Goal: Contribute content: Contribute content

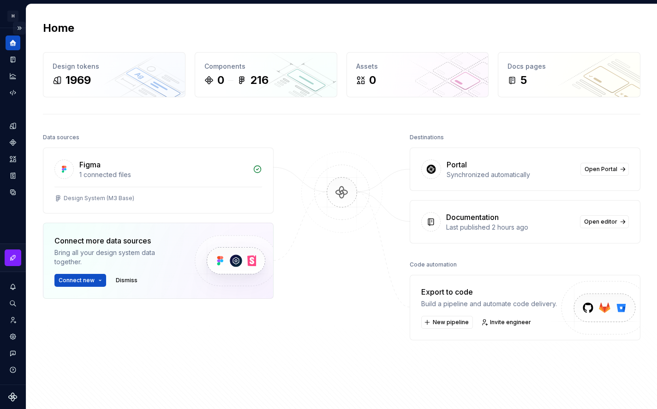
click at [18, 27] on button "Expand sidebar" at bounding box center [19, 28] width 13 height 13
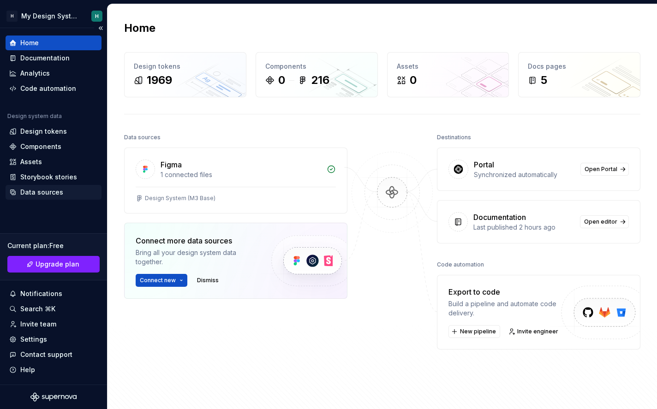
click at [51, 188] on div "Data sources" at bounding box center [41, 192] width 43 height 9
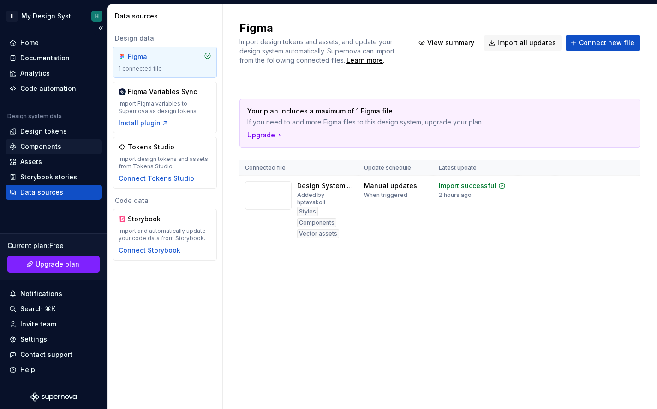
click at [35, 146] on div "Components" at bounding box center [40, 146] width 41 height 9
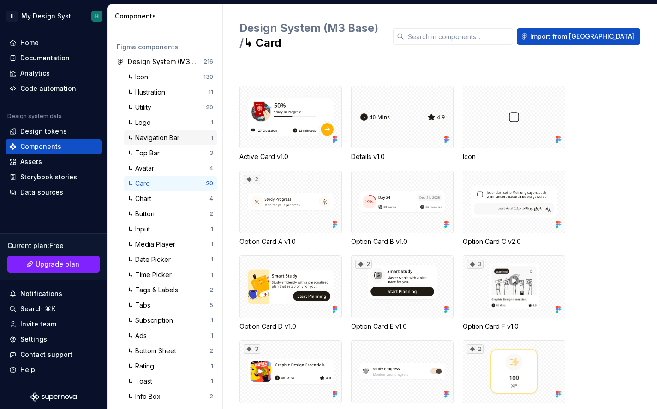
scroll to position [50, 0]
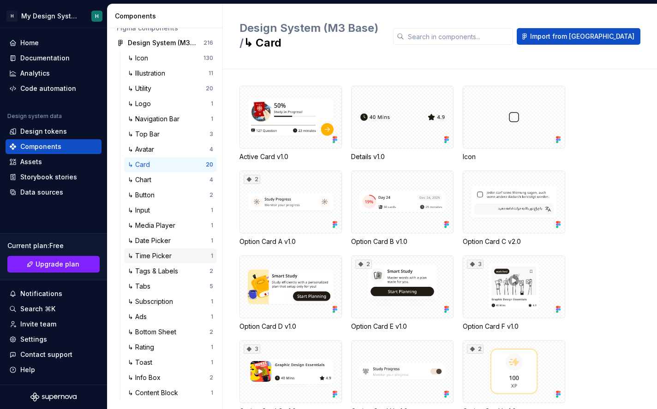
click at [154, 255] on div "↳ Time Picker" at bounding box center [151, 255] width 47 height 9
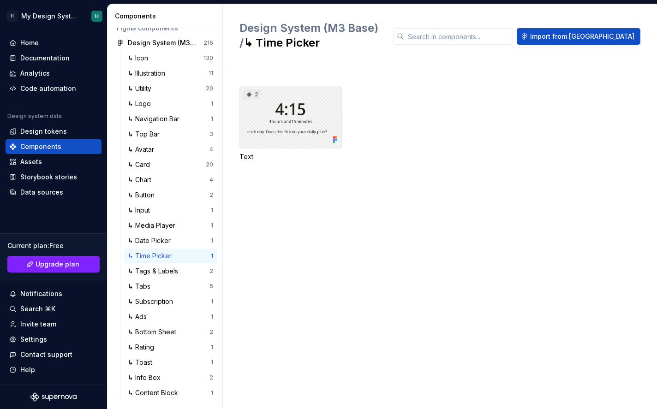
click at [295, 96] on div "2" at bounding box center [290, 117] width 102 height 63
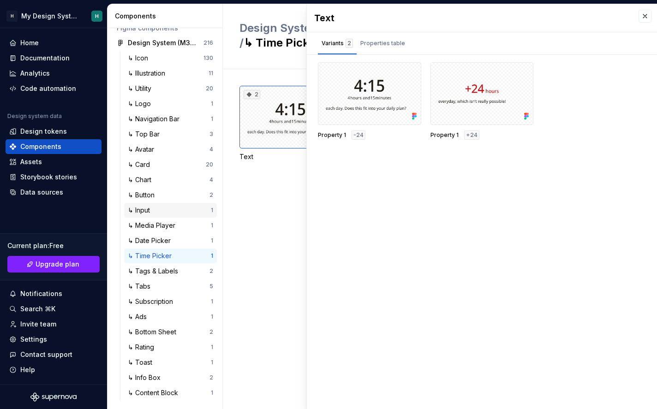
click at [161, 208] on div "↳ Input" at bounding box center [169, 210] width 83 height 9
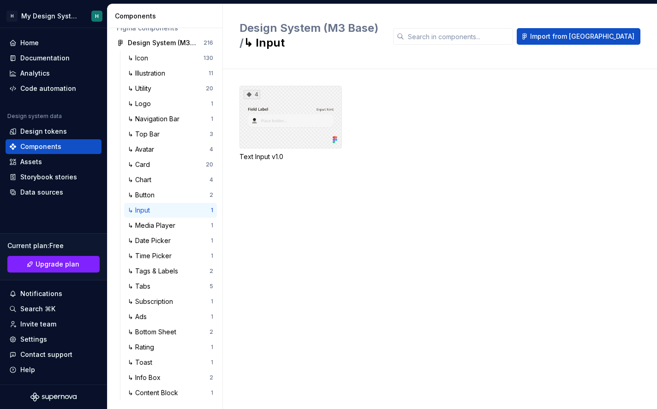
click at [265, 127] on div "4" at bounding box center [290, 117] width 102 height 63
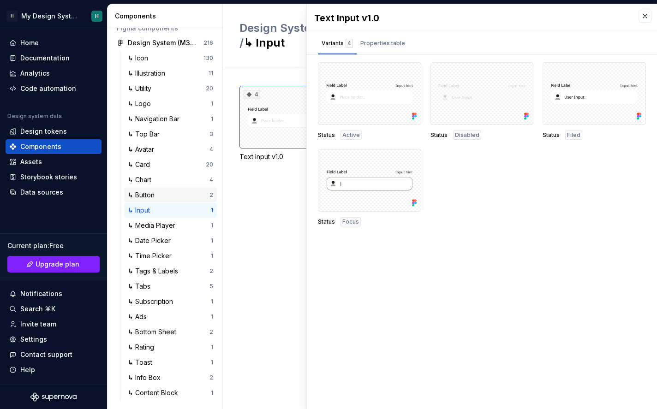
click at [155, 200] on div "↳ Button 2" at bounding box center [170, 195] width 93 height 15
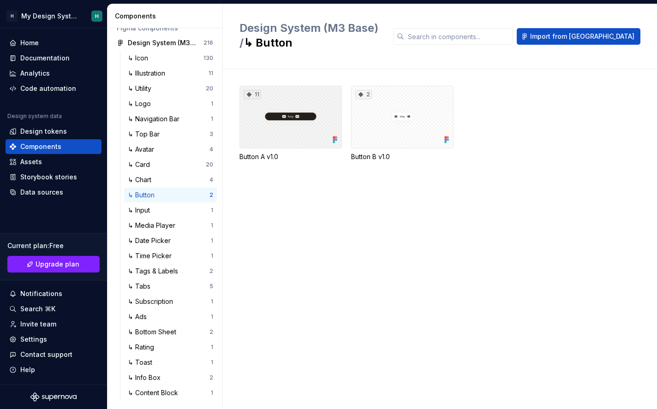
click at [304, 128] on div "11" at bounding box center [290, 117] width 102 height 63
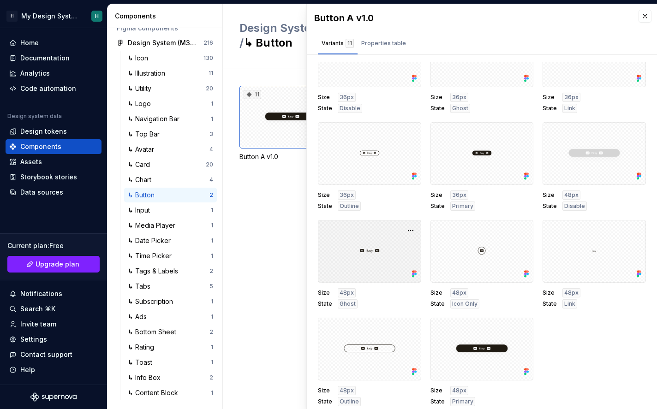
scroll to position [4, 0]
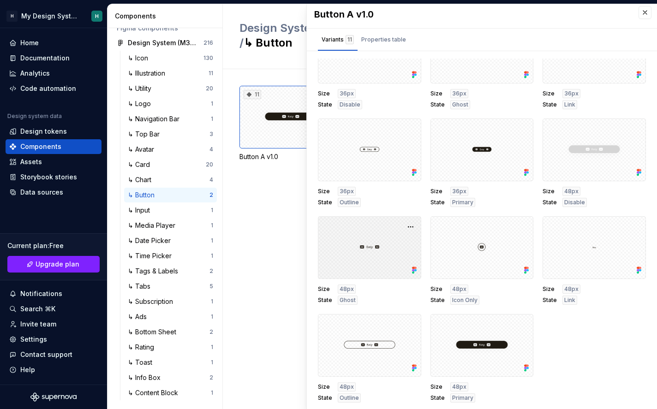
click at [369, 260] on div at bounding box center [369, 247] width 103 height 63
click at [410, 228] on button "button" at bounding box center [410, 226] width 13 height 13
click at [378, 242] on div "Open in [GEOGRAPHIC_DATA]" at bounding box center [381, 254] width 60 height 28
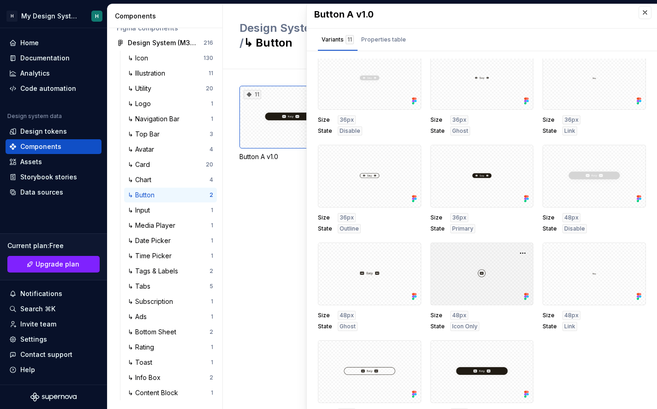
scroll to position [38, 0]
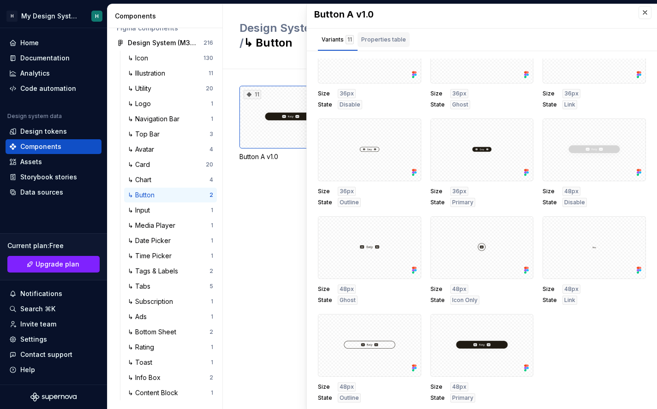
click at [380, 45] on div "Properties table" at bounding box center [383, 39] width 52 height 15
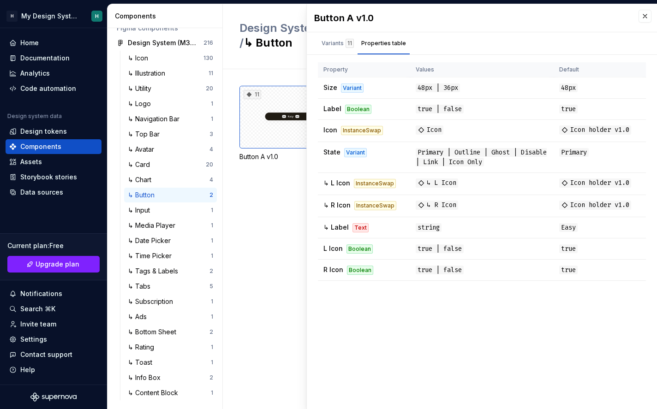
click at [268, 187] on div "11 Button A v1.0 2 Button B v1.0" at bounding box center [447, 239] width 417 height 340
click at [641, 14] on button "button" at bounding box center [644, 16] width 13 height 13
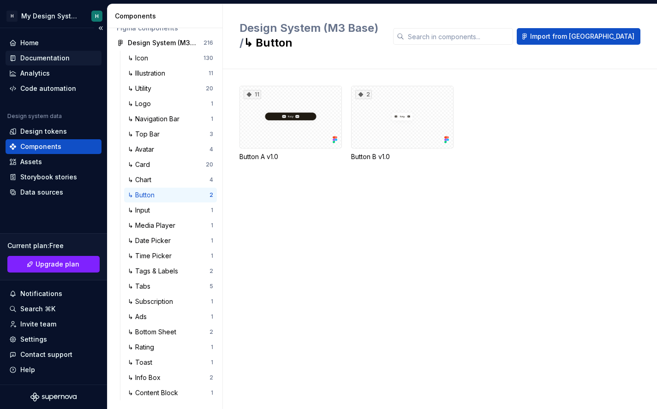
click at [33, 62] on div "Documentation" at bounding box center [44, 57] width 49 height 9
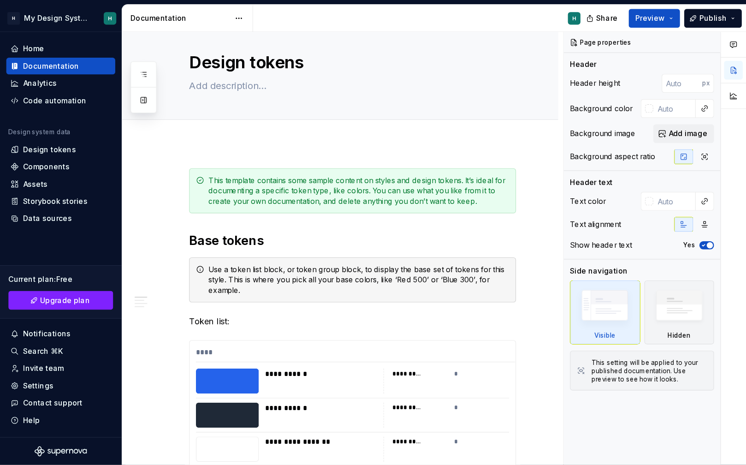
scroll to position [11, 0]
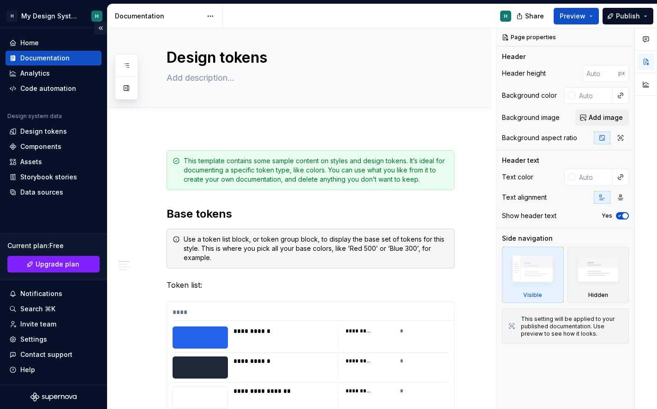
click at [105, 28] on button "Collapse sidebar" at bounding box center [100, 28] width 13 height 13
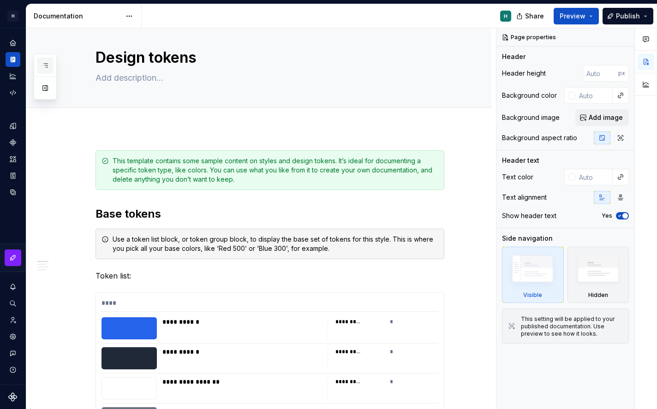
click at [50, 65] on button "button" at bounding box center [45, 65] width 17 height 17
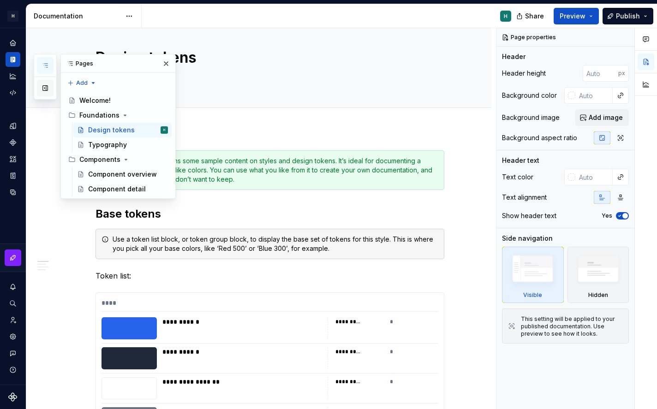
click at [47, 86] on button "button" at bounding box center [45, 88] width 17 height 17
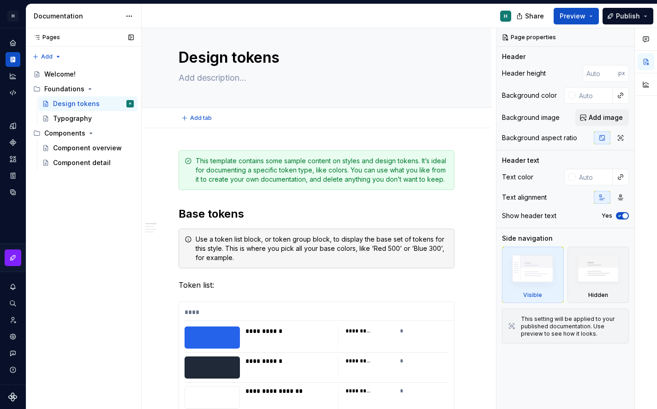
type textarea "*"
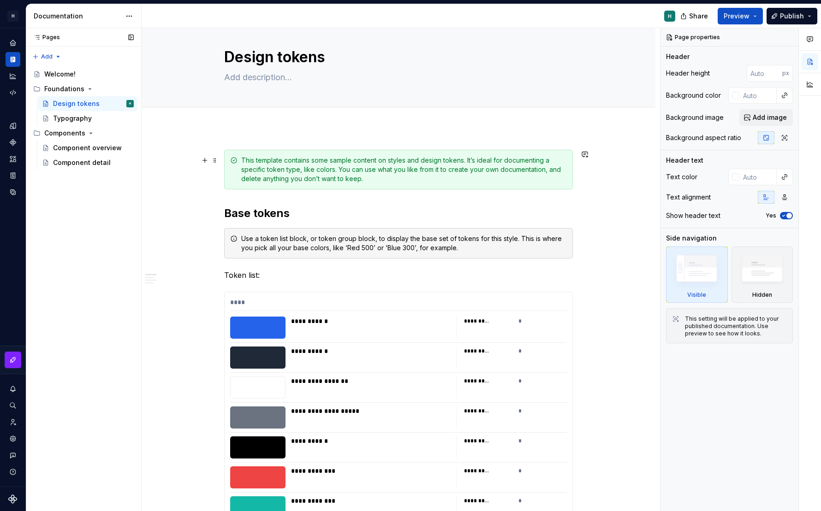
scroll to position [12, 0]
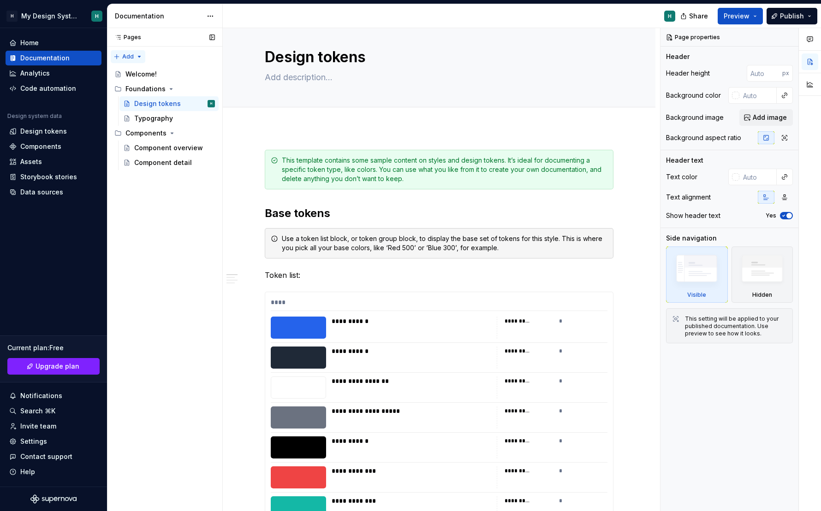
click at [133, 57] on div "Pages Pages Add Accessibility guide for tree Page tree. Navigate the tree with …" at bounding box center [164, 270] width 115 height 484
click at [149, 166] on div "Pages Pages Add Accessibility guide for tree Page tree. Navigate the tree with …" at bounding box center [164, 270] width 115 height 484
click at [149, 167] on div "Component detail" at bounding box center [174, 162] width 81 height 13
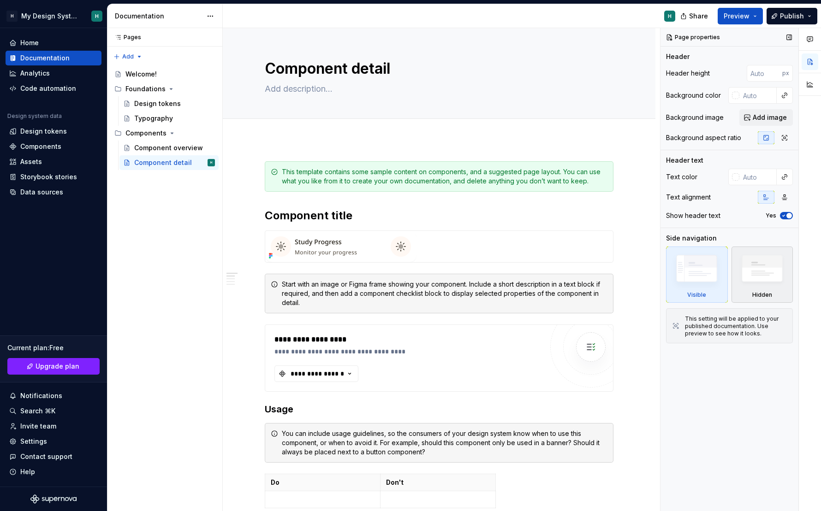
click at [656, 278] on img at bounding box center [761, 271] width 53 height 41
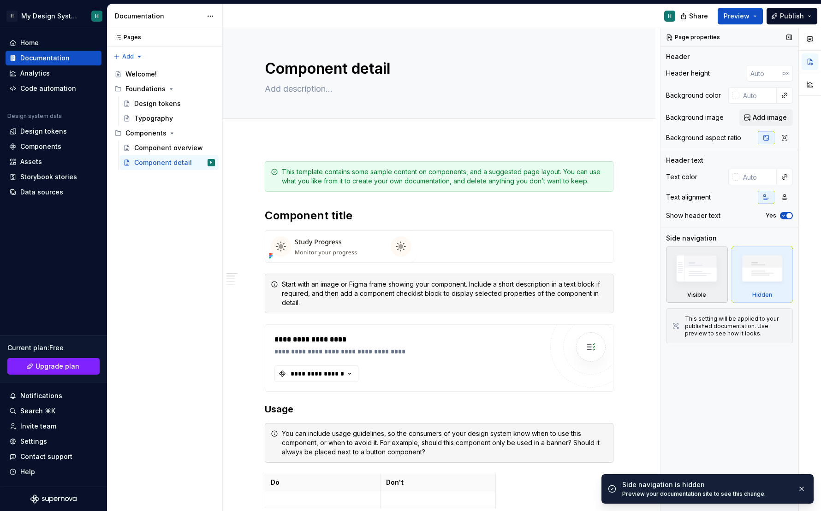
click at [656, 281] on div "Visible" at bounding box center [697, 275] width 62 height 56
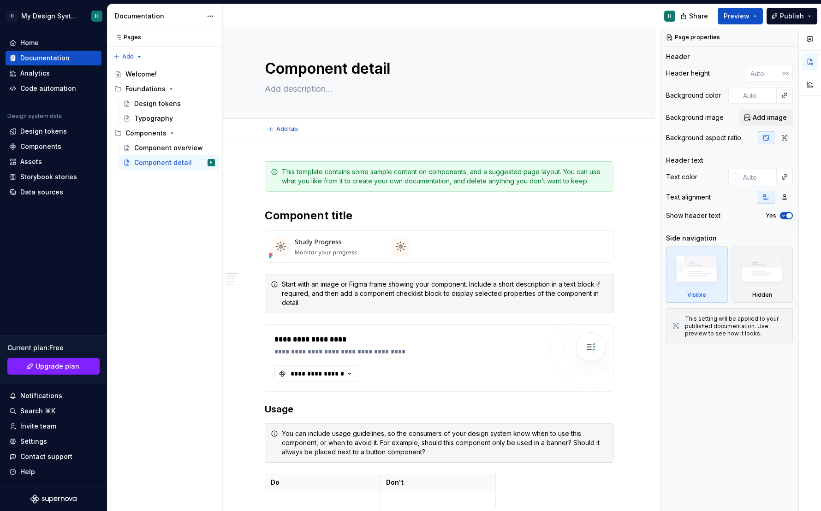
type textarea "*"
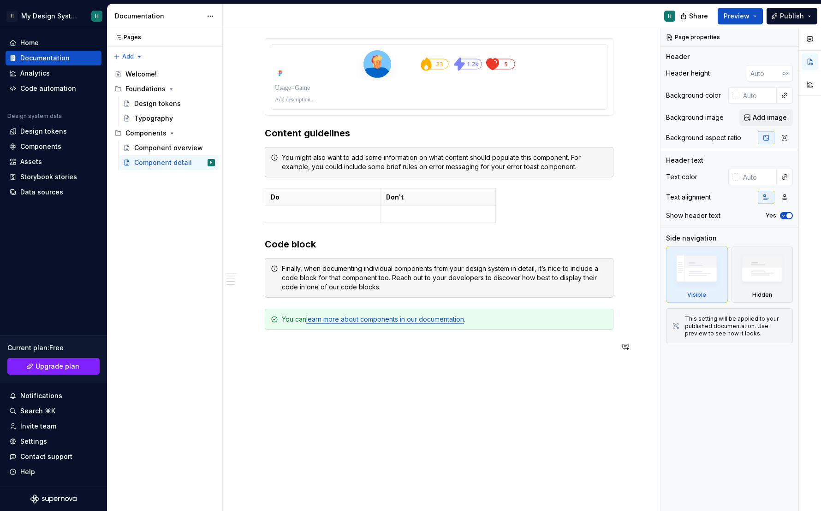
scroll to position [561, 0]
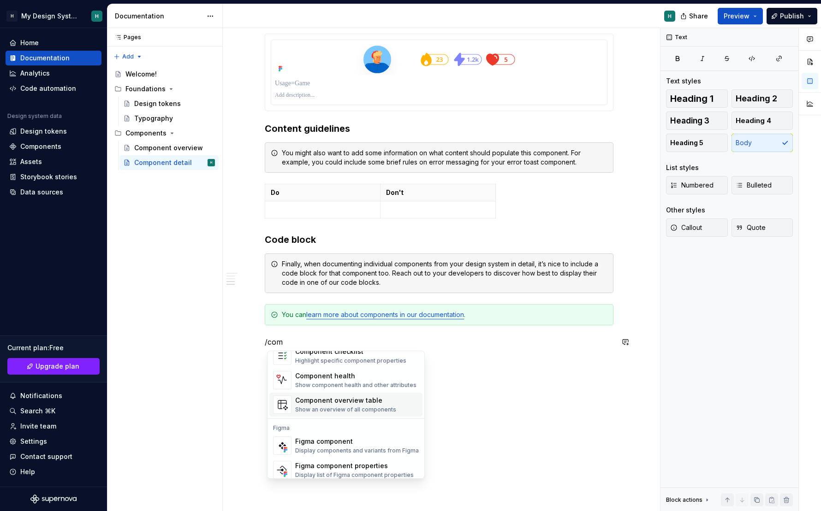
scroll to position [28, 0]
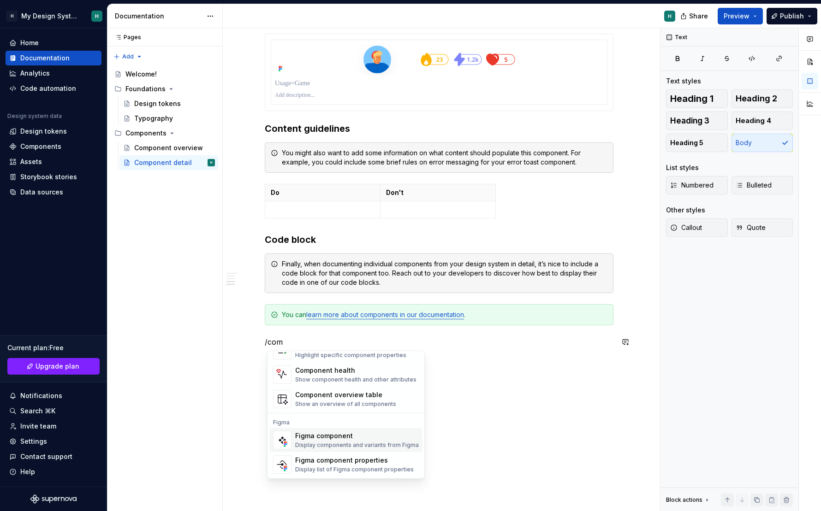
click at [312, 407] on div "Figma component" at bounding box center [357, 436] width 124 height 9
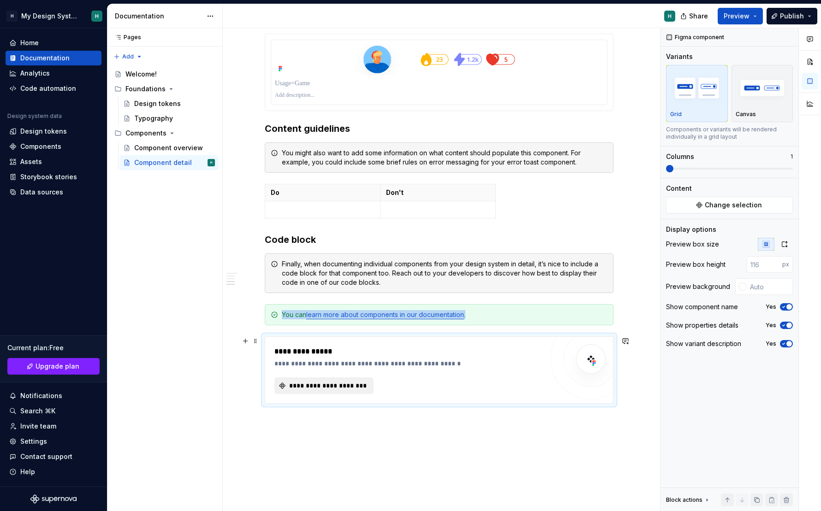
click at [331, 389] on span "**********" at bounding box center [328, 385] width 80 height 9
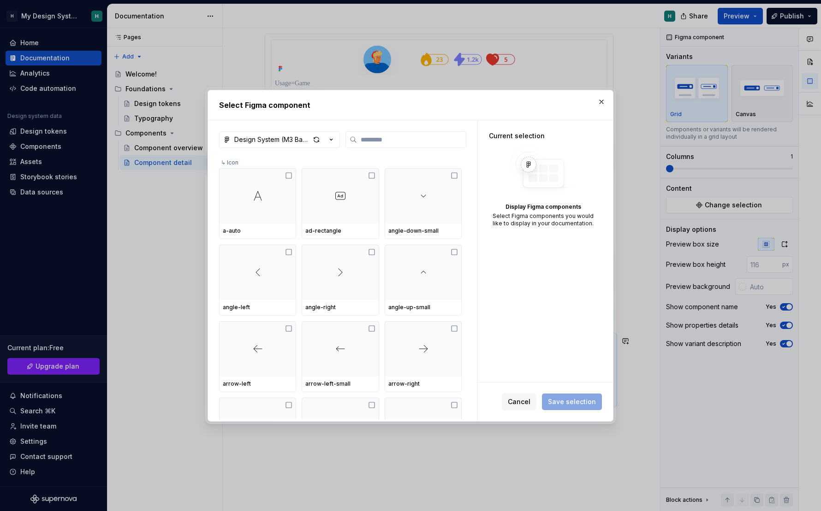
type textarea "*"
click at [306, 142] on div "Design System (M3 Base)" at bounding box center [272, 139] width 76 height 9
click at [308, 122] on div "Select Figma component Design System (M3 Base) ↳ Icon a-auto ad-rectangle angle…" at bounding box center [410, 255] width 821 height 511
click at [387, 142] on input "search" at bounding box center [411, 139] width 109 height 9
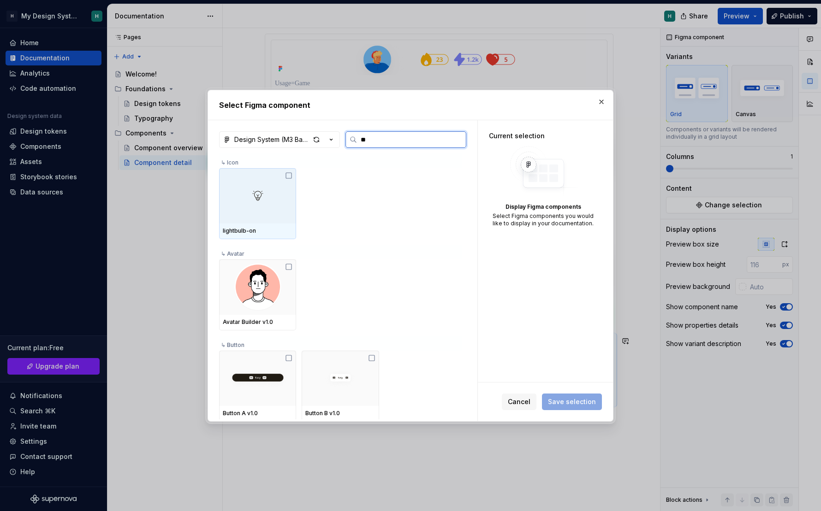
type input "***"
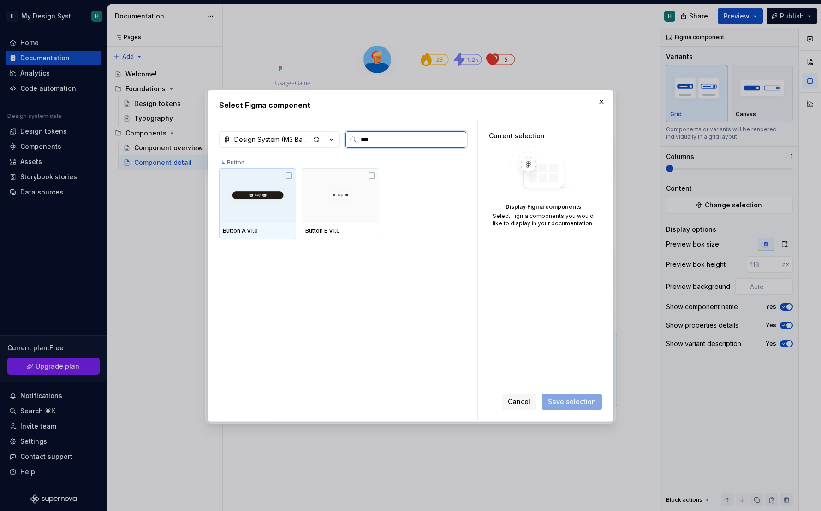
click at [235, 215] on div at bounding box center [257, 195] width 77 height 55
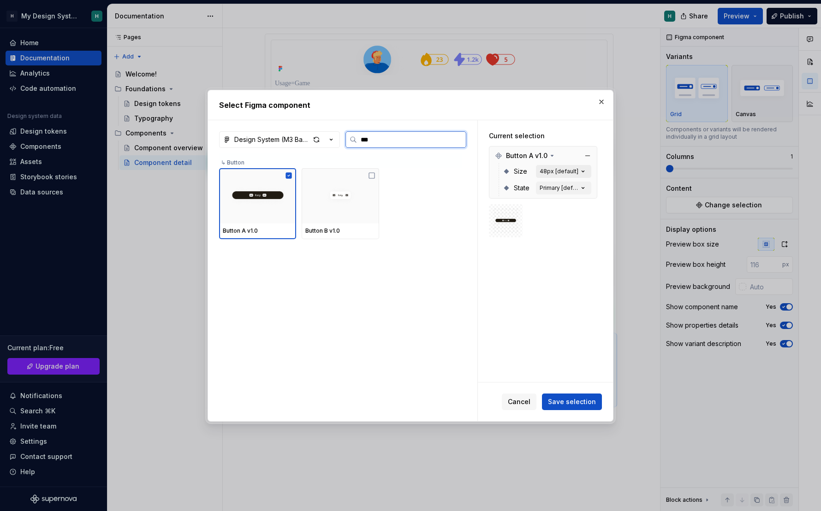
click at [586, 167] on icon "button" at bounding box center [582, 171] width 9 height 9
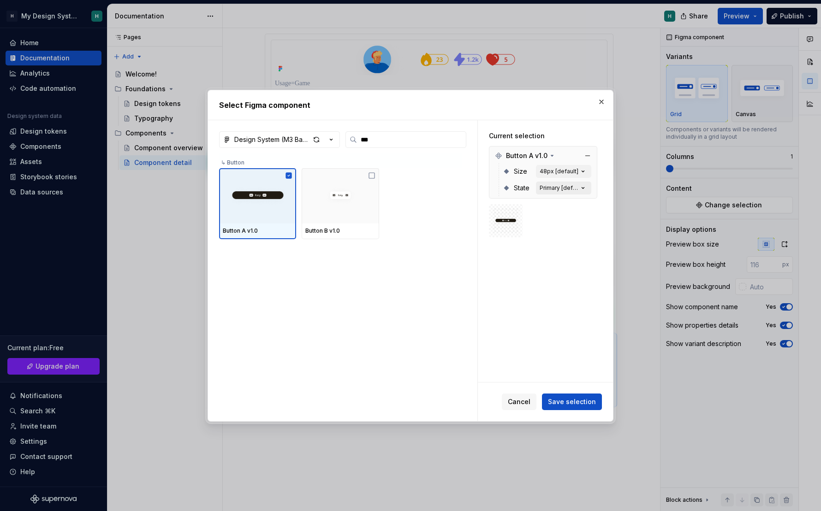
click at [587, 183] on icon "button" at bounding box center [582, 187] width 9 height 9
click at [564, 188] on div "Primary [default]" at bounding box center [558, 187] width 39 height 7
click at [569, 170] on div "48px [default]" at bounding box center [558, 171] width 39 height 7
click at [512, 220] on img at bounding box center [505, 221] width 26 height 22
click at [557, 175] on button "48px [default]" at bounding box center [563, 171] width 55 height 13
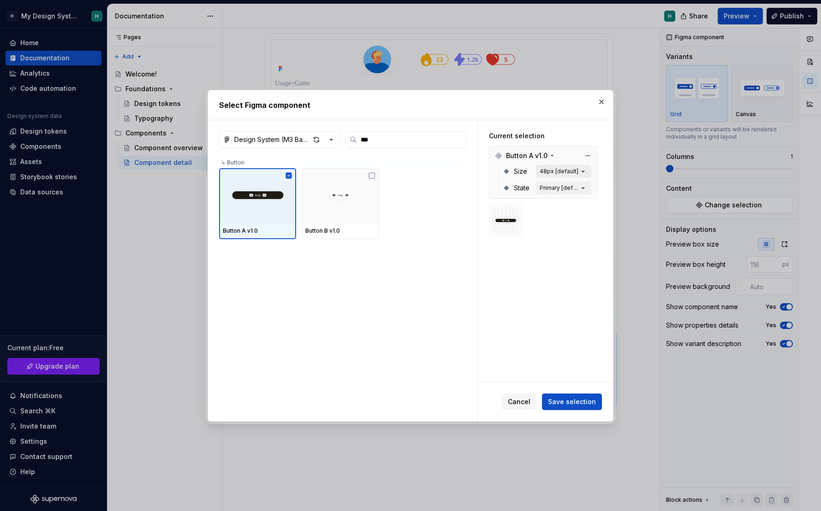
click at [585, 173] on icon "button" at bounding box center [582, 171] width 9 height 9
click at [561, 183] on button "Primary [default]" at bounding box center [563, 188] width 55 height 13
click at [574, 189] on div "Primary [default]" at bounding box center [558, 187] width 39 height 7
click at [295, 230] on div "Button A v1.0" at bounding box center [257, 232] width 77 height 16
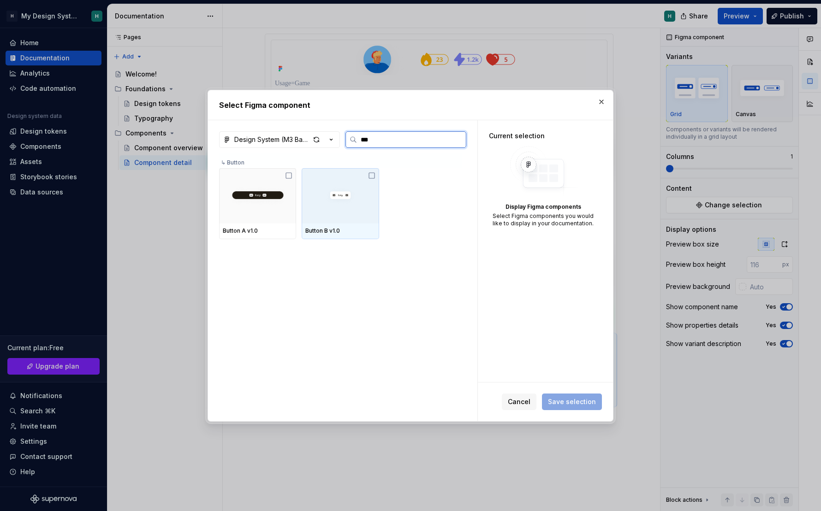
click at [336, 216] on div at bounding box center [340, 195] width 77 height 55
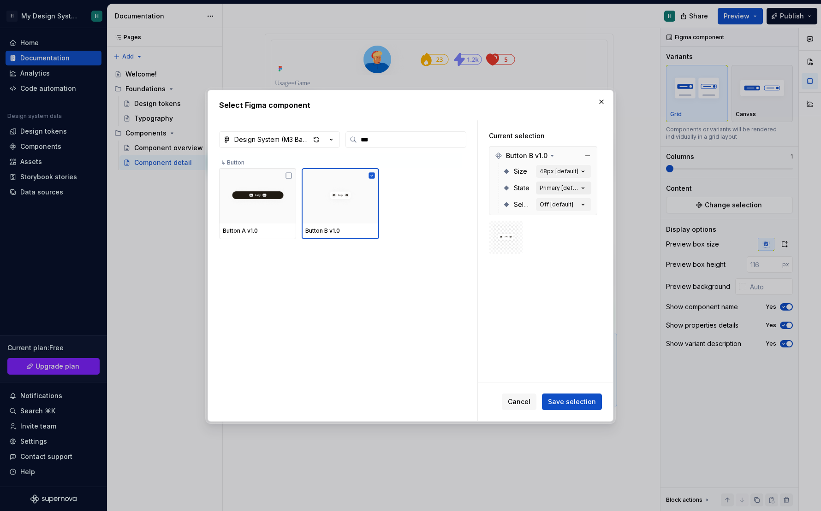
click at [570, 187] on div "Primary [default]" at bounding box center [558, 187] width 39 height 7
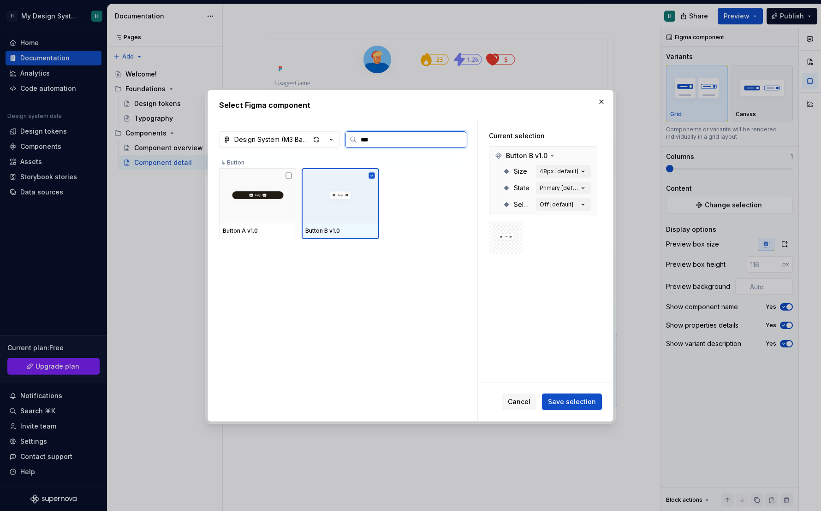
click at [344, 208] on div at bounding box center [340, 195] width 77 height 55
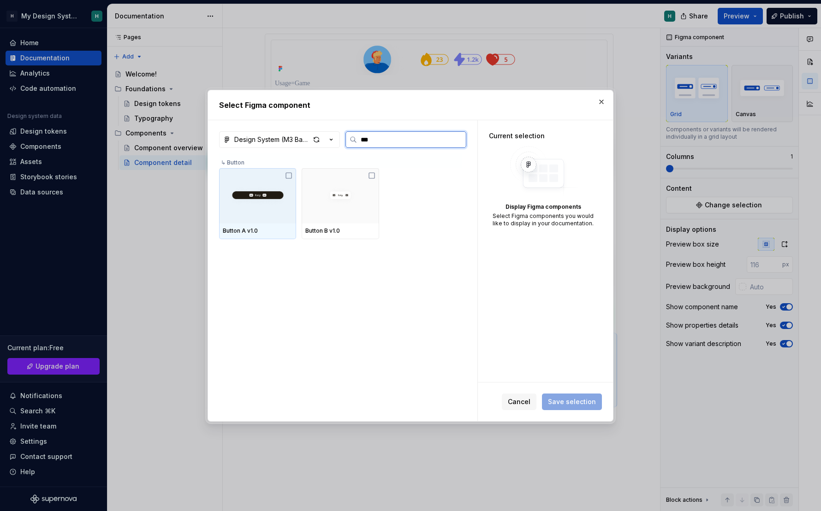
click at [274, 218] on div at bounding box center [257, 195] width 77 height 55
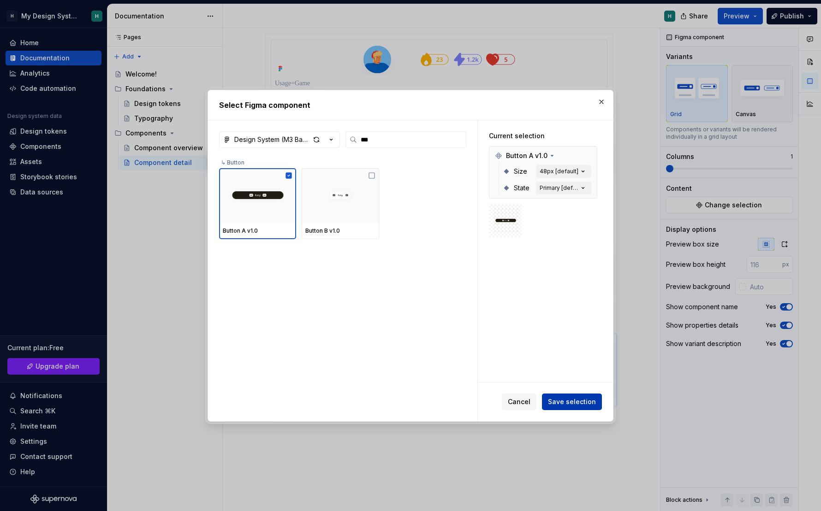
click at [561, 398] on span "Save selection" at bounding box center [572, 401] width 48 height 9
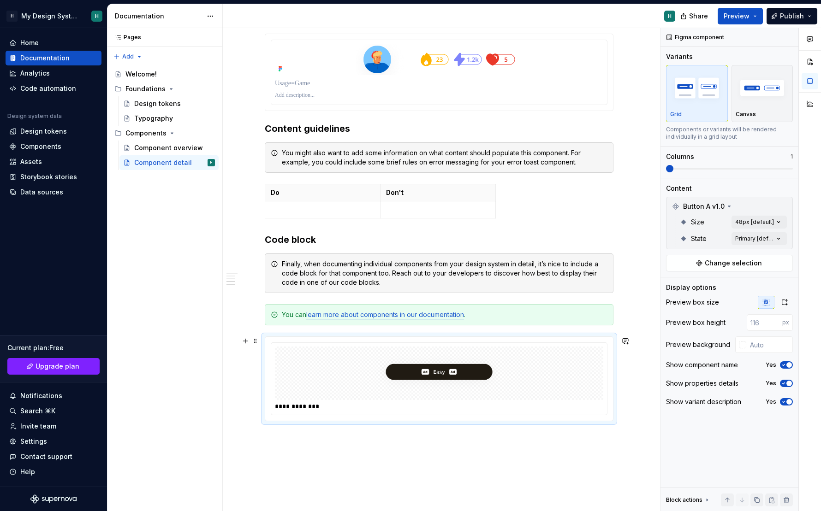
click at [519, 383] on div at bounding box center [439, 373] width 328 height 53
click at [656, 225] on div "Comments Open comments No comments yet Select ‘Comment’ from the block context …" at bounding box center [740, 270] width 160 height 484
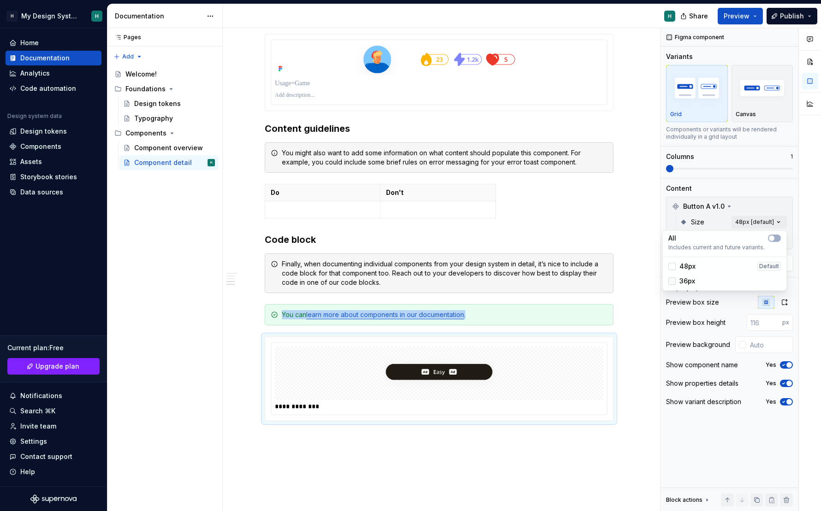
click at [656, 281] on div at bounding box center [671, 281] width 7 height 7
click at [656, 272] on div "48px Default" at bounding box center [724, 266] width 120 height 15
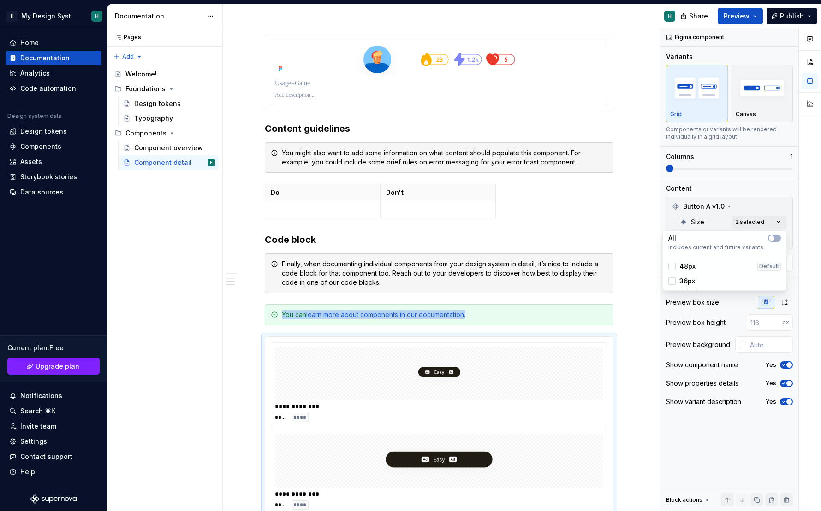
click at [645, 315] on html "H My Design System H Home Documentation Analytics Code automation Design system…" at bounding box center [410, 255] width 821 height 511
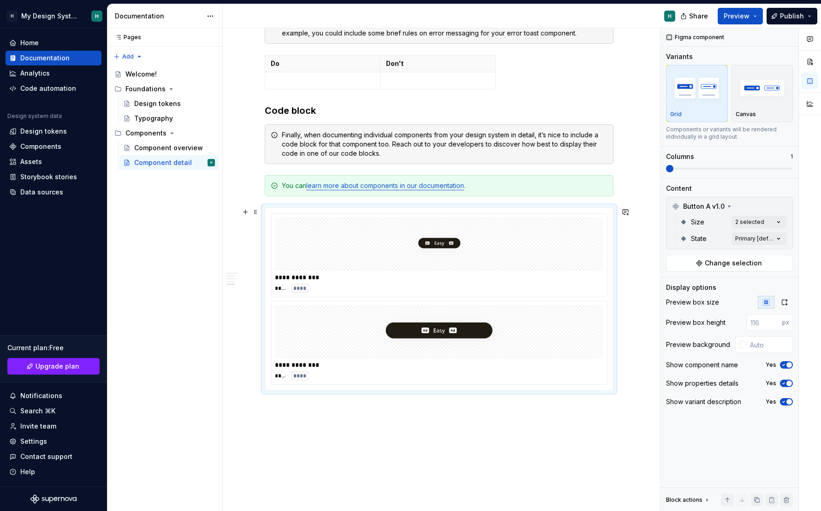
scroll to position [695, 0]
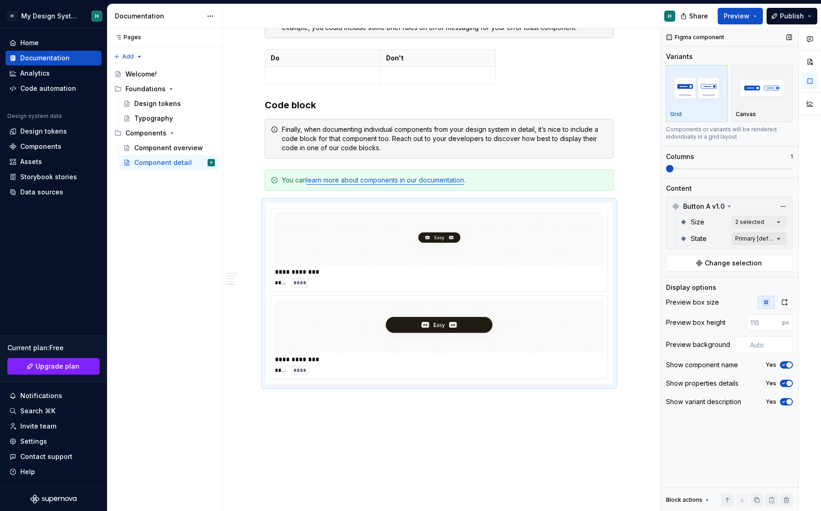
click at [656, 234] on div "Comments Open comments No comments yet Select ‘Comment’ from the block context …" at bounding box center [740, 270] width 160 height 484
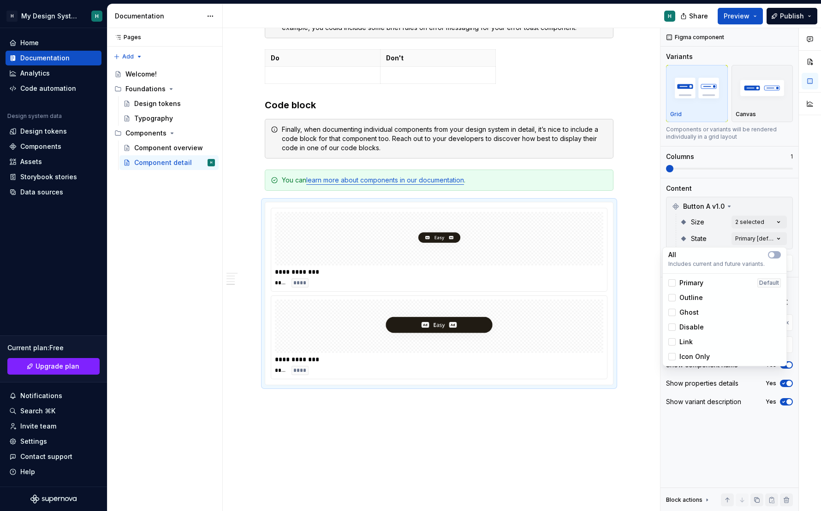
click at [656, 221] on div "Comments Open comments No comments yet Select ‘Comment’ from the block context …" at bounding box center [740, 270] width 160 height 484
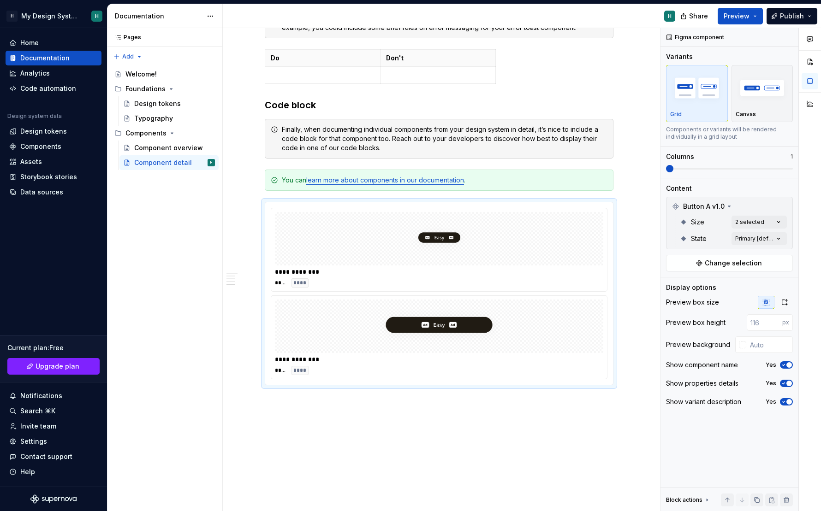
click at [656, 221] on div "Comments Open comments No comments yet Select ‘Comment’ from the block context …" at bounding box center [740, 270] width 160 height 484
click at [656, 237] on icon "button" at bounding box center [771, 239] width 7 height 6
click at [656, 281] on icon at bounding box center [672, 281] width 0 height 0
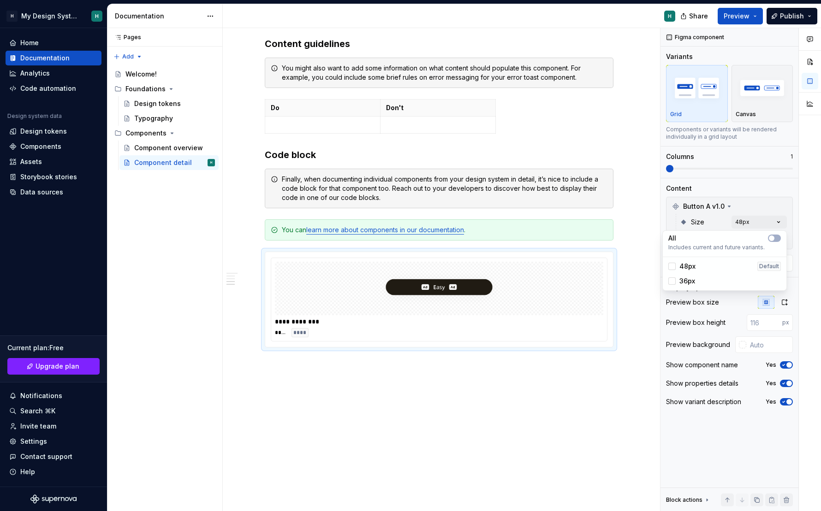
click at [656, 225] on div "Comments Open comments No comments yet Select ‘Comment’ from the block context …" at bounding box center [740, 270] width 160 height 484
click at [656, 245] on div "Comments Open comments No comments yet Select ‘Comment’ from the block context …" at bounding box center [740, 270] width 160 height 484
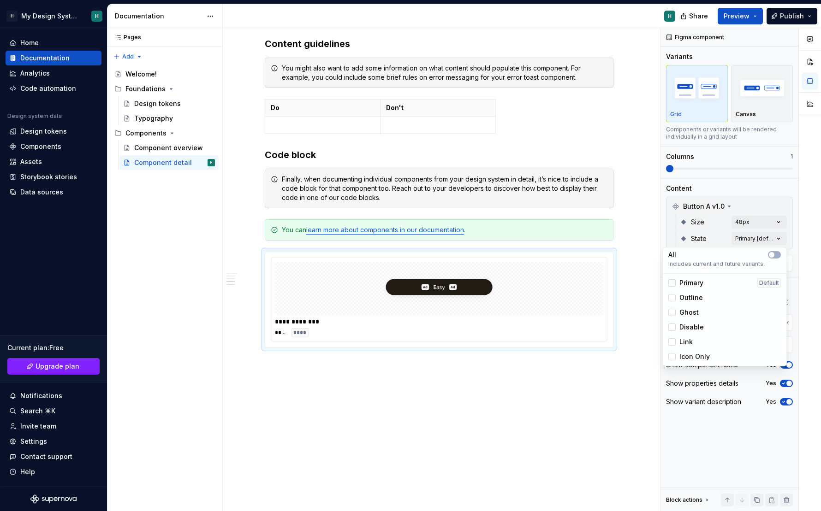
click at [656, 285] on div at bounding box center [671, 282] width 7 height 7
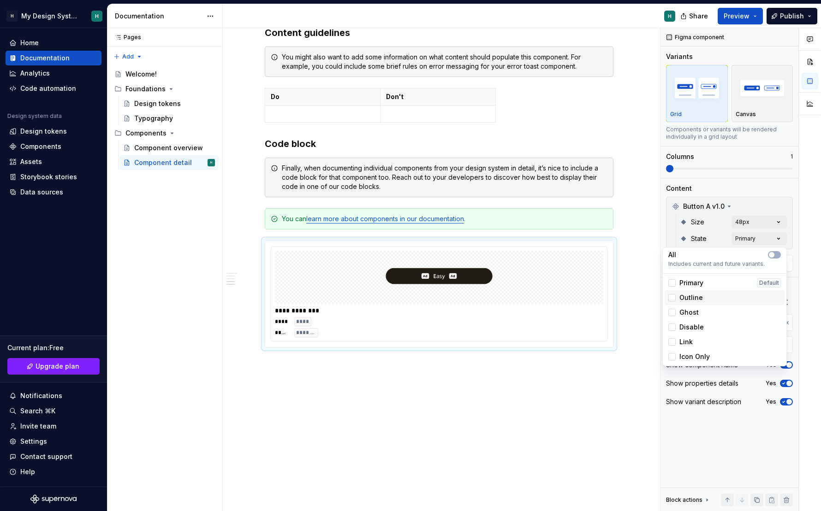
click at [656, 303] on div "Outline" at bounding box center [724, 297] width 120 height 15
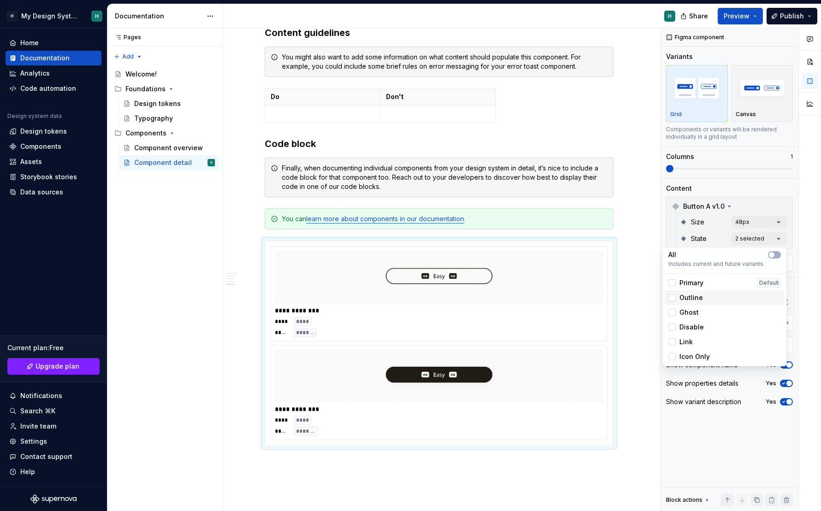
scroll to position [695, 0]
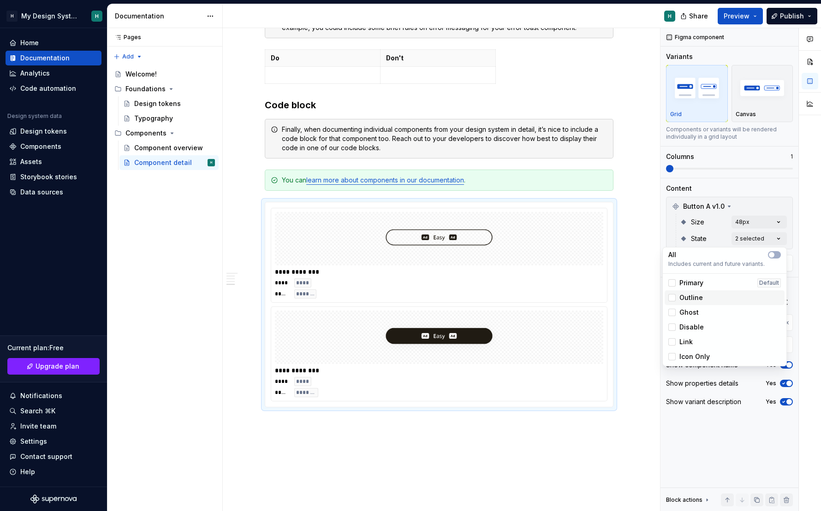
click at [656, 292] on div "Outline" at bounding box center [724, 297] width 120 height 15
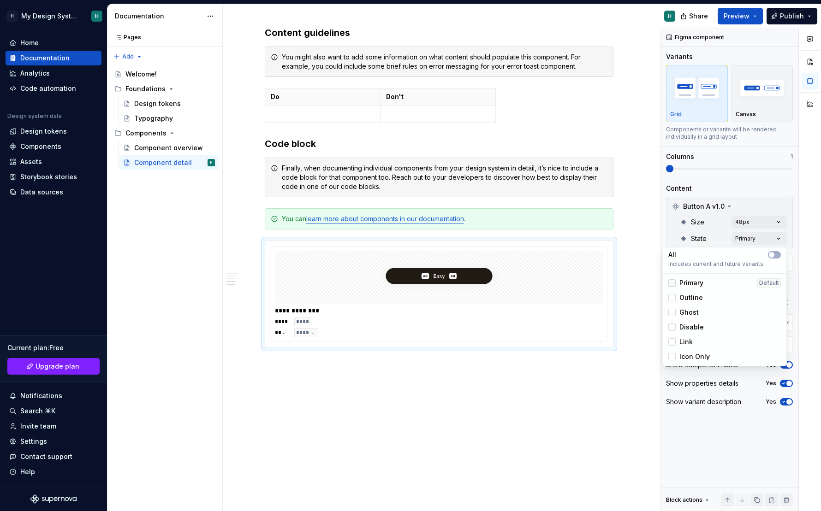
click at [656, 283] on polyline at bounding box center [672, 283] width 0 height 0
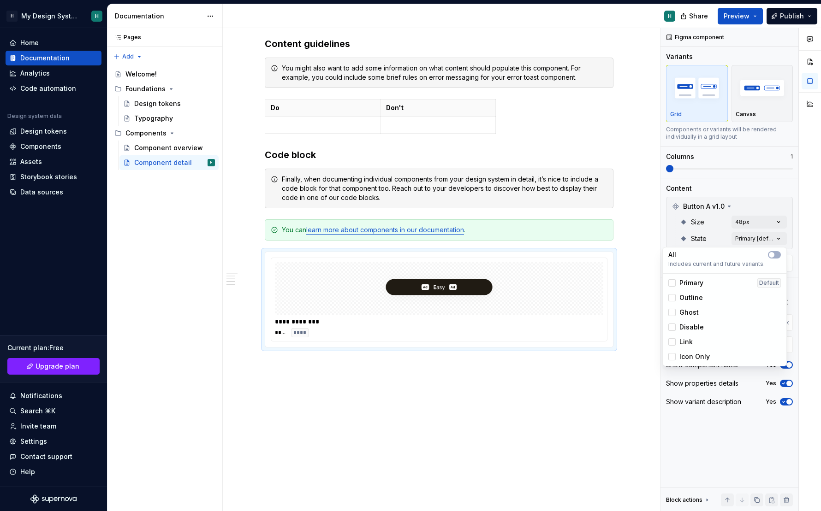
click at [496, 354] on html "H My Design System H Home Documentation Analytics Code automation Design system…" at bounding box center [410, 255] width 821 height 511
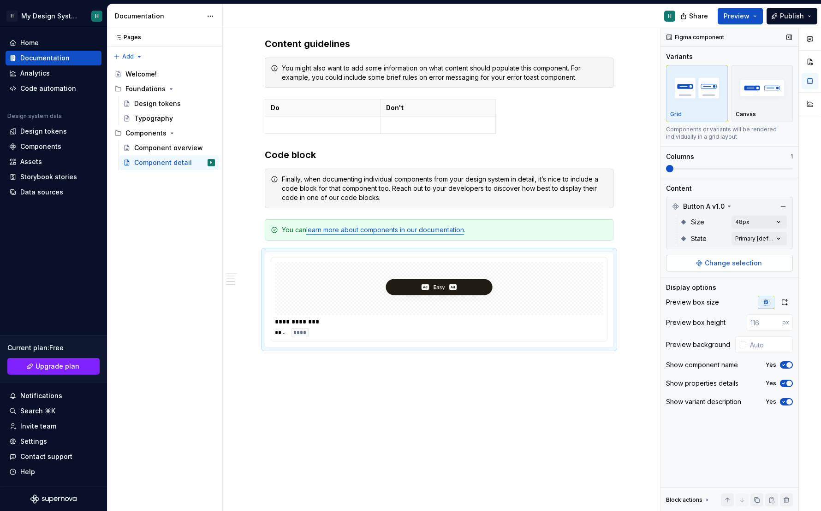
click at [656, 257] on button "Change selection" at bounding box center [729, 263] width 127 height 17
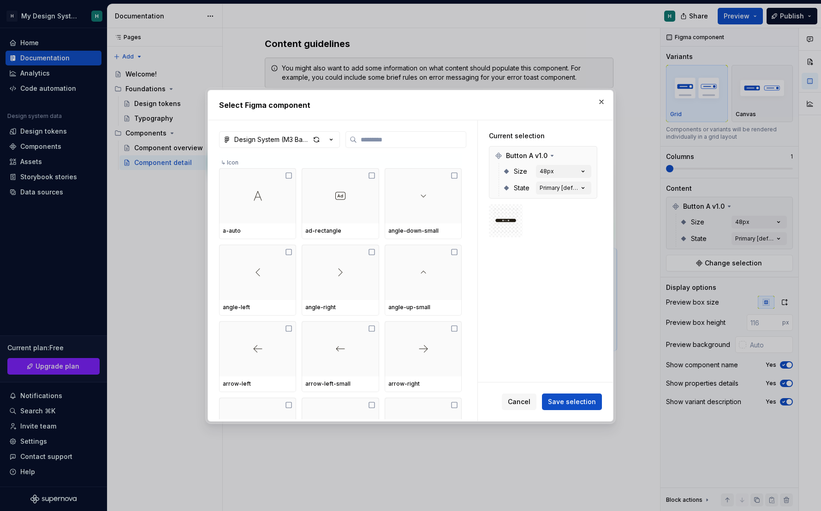
click at [603, 93] on div "Select Figma component" at bounding box center [410, 105] width 405 height 30
click at [601, 101] on button "button" at bounding box center [601, 101] width 13 height 13
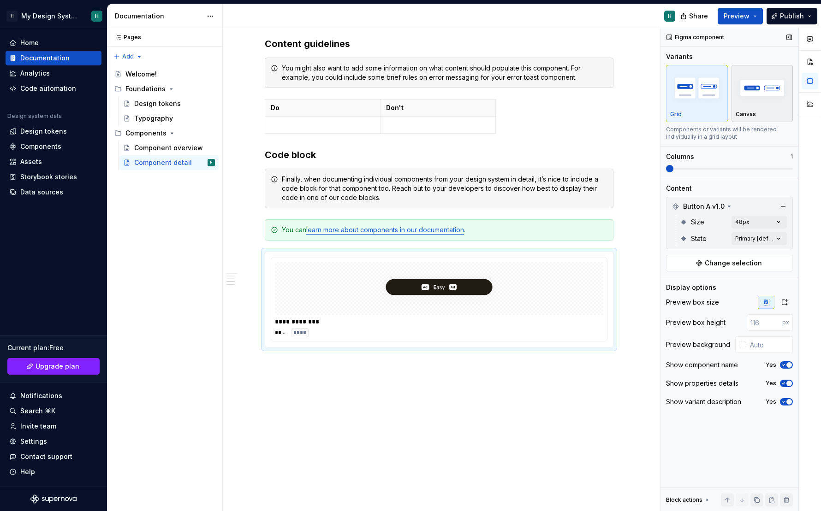
click at [656, 103] on img "button" at bounding box center [761, 88] width 53 height 34
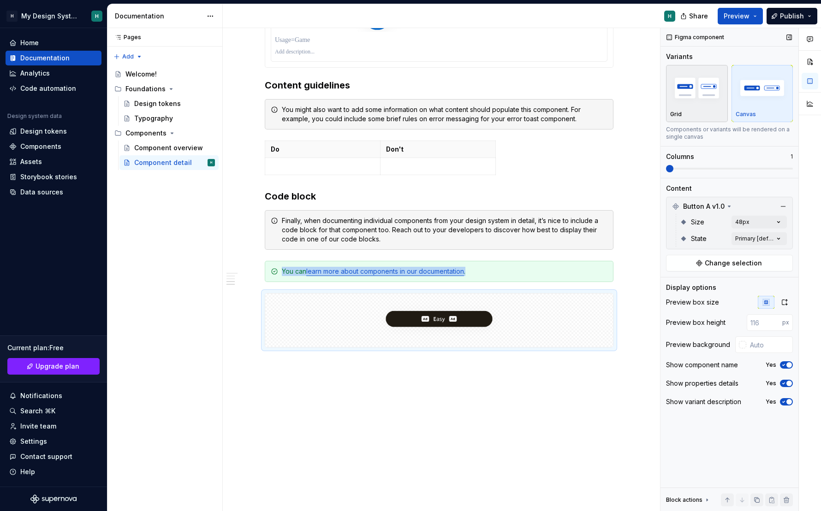
click at [656, 100] on img "button" at bounding box center [696, 88] width 53 height 34
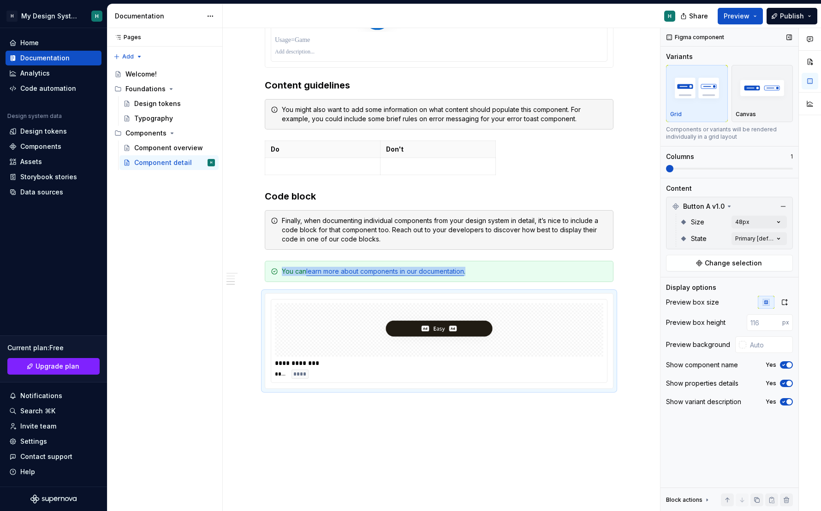
click at [656, 168] on span at bounding box center [729, 169] width 127 height 2
click at [656, 172] on span at bounding box center [729, 168] width 127 height 7
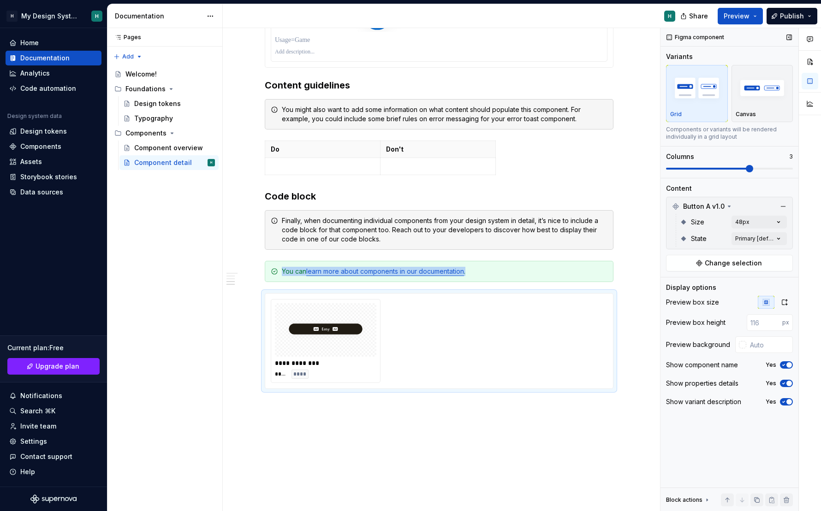
click at [656, 168] on span at bounding box center [729, 169] width 127 height 2
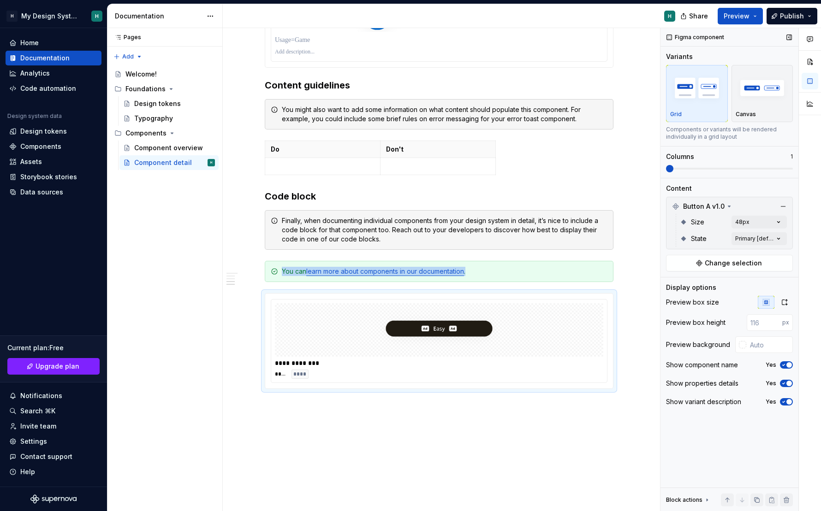
click at [656, 168] on span at bounding box center [666, 169] width 0 height 2
click at [656, 206] on icon at bounding box center [729, 206] width 2 height 1
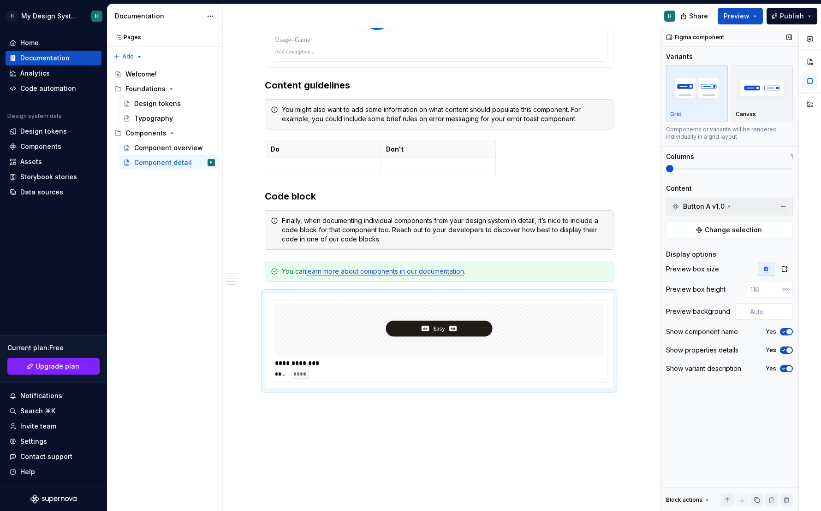
click at [656, 204] on icon at bounding box center [728, 206] width 7 height 7
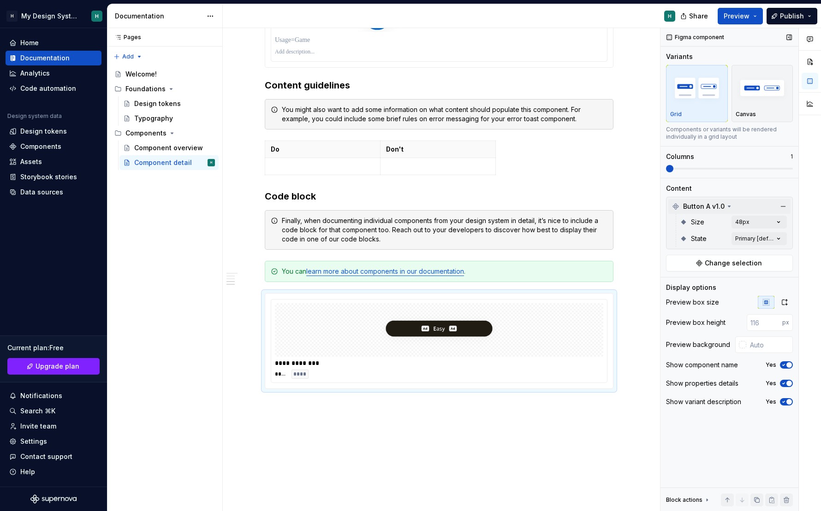
click at [656, 204] on icon at bounding box center [728, 206] width 7 height 7
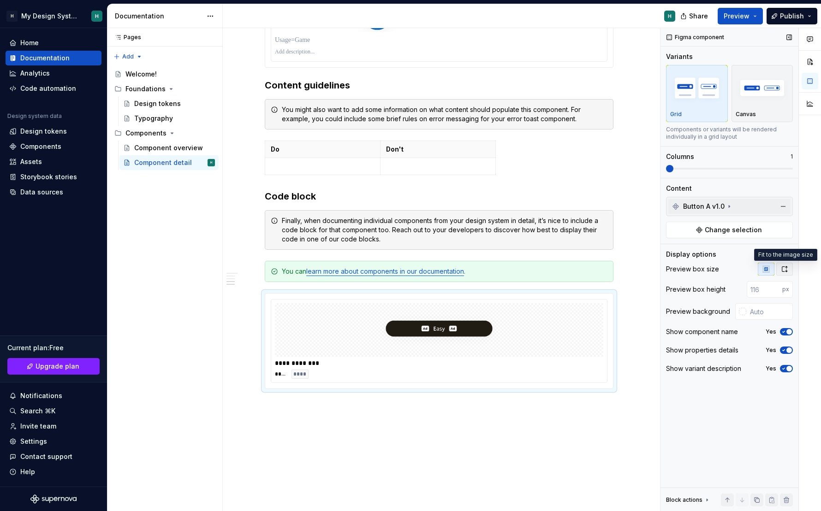
click at [656, 270] on icon "button" at bounding box center [784, 269] width 7 height 7
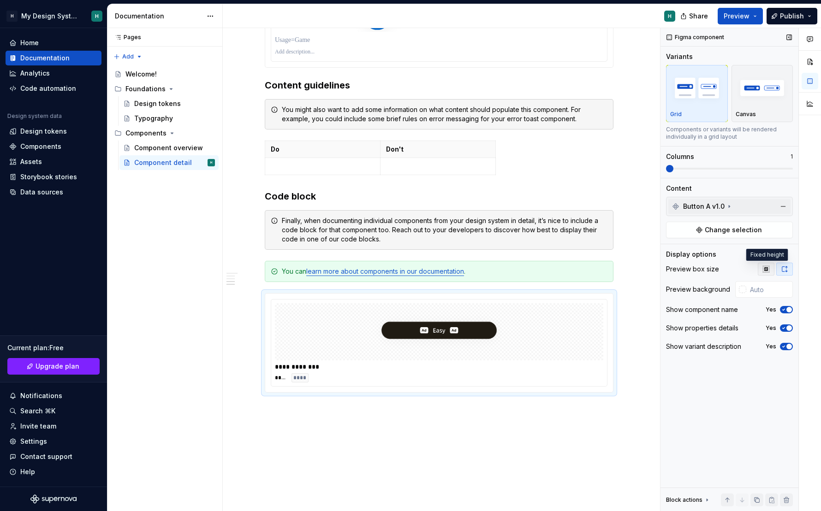
click at [656, 272] on button "button" at bounding box center [766, 269] width 17 height 13
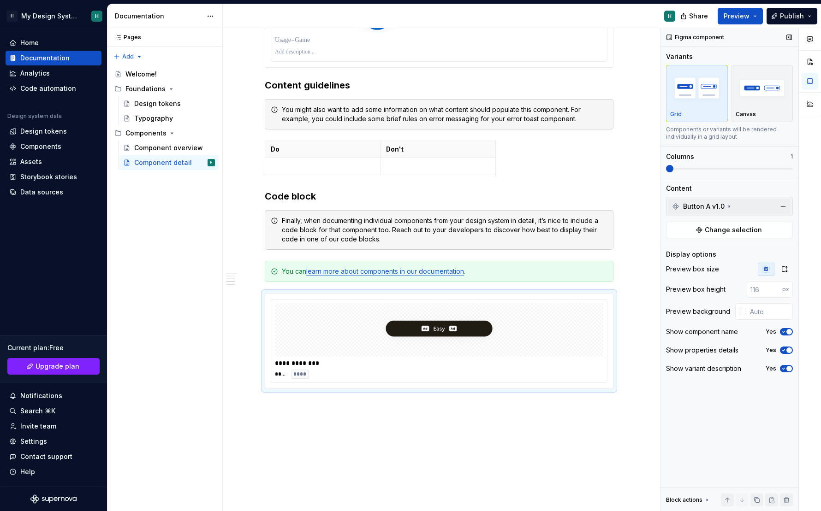
click at [656, 331] on icon "button" at bounding box center [783, 332] width 7 height 6
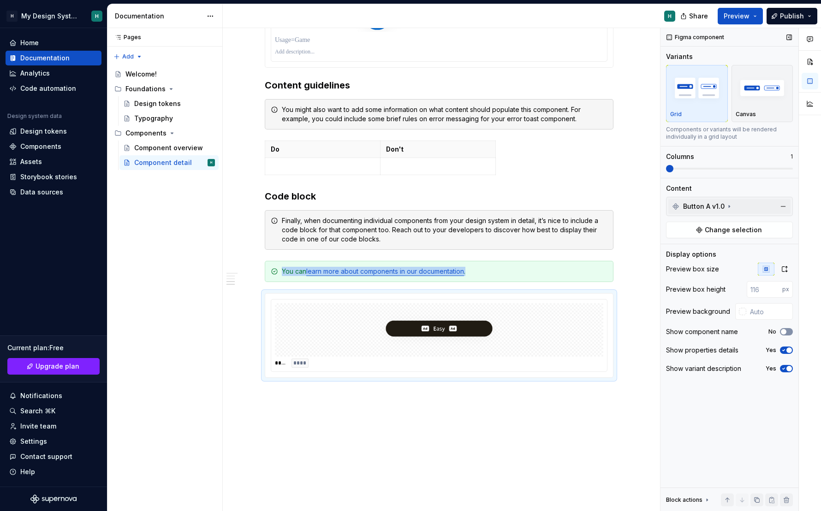
click at [656, 331] on span "button" at bounding box center [784, 332] width 6 height 6
click at [656, 350] on span "button" at bounding box center [789, 351] width 6 height 6
click at [656, 350] on button "No" at bounding box center [786, 350] width 13 height 7
click at [656, 367] on span "button" at bounding box center [789, 369] width 6 height 6
click at [656, 367] on button "No" at bounding box center [786, 368] width 13 height 7
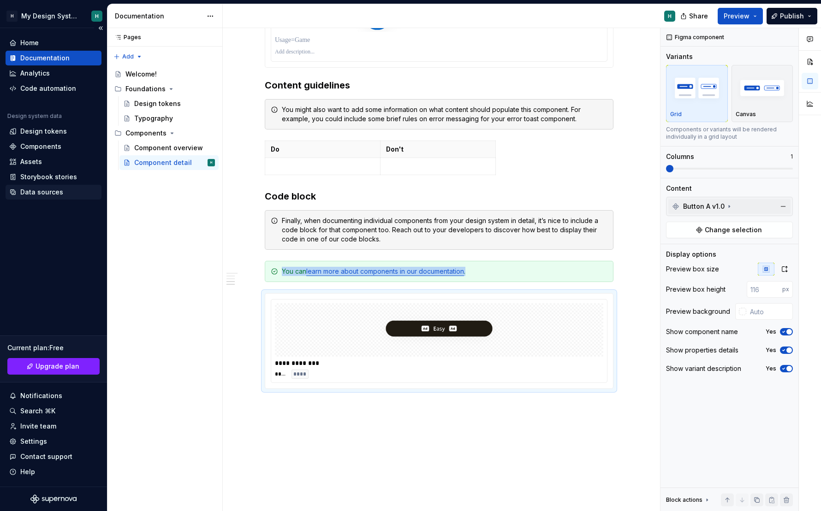
click at [29, 186] on div "Data sources" at bounding box center [54, 192] width 96 height 15
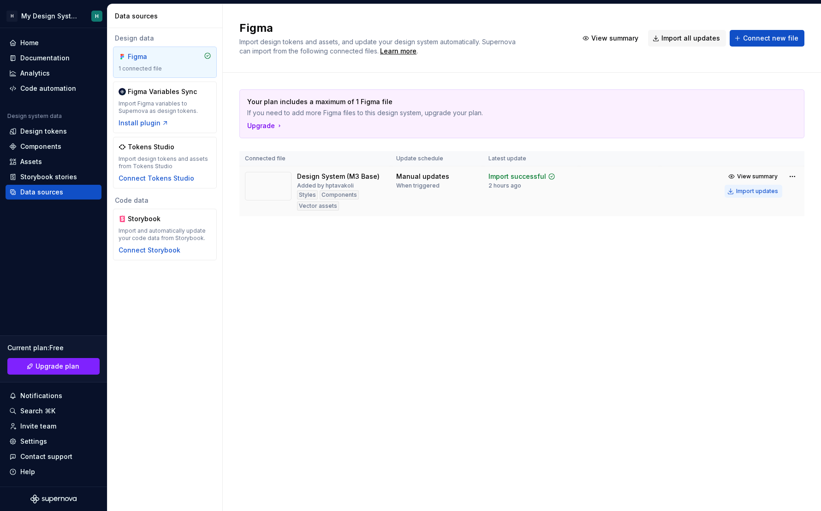
click at [656, 187] on button "Import updates" at bounding box center [753, 191] width 58 height 13
click at [656, 192] on div "Import updates" at bounding box center [757, 191] width 42 height 7
click at [43, 52] on div "Documentation" at bounding box center [54, 58] width 96 height 15
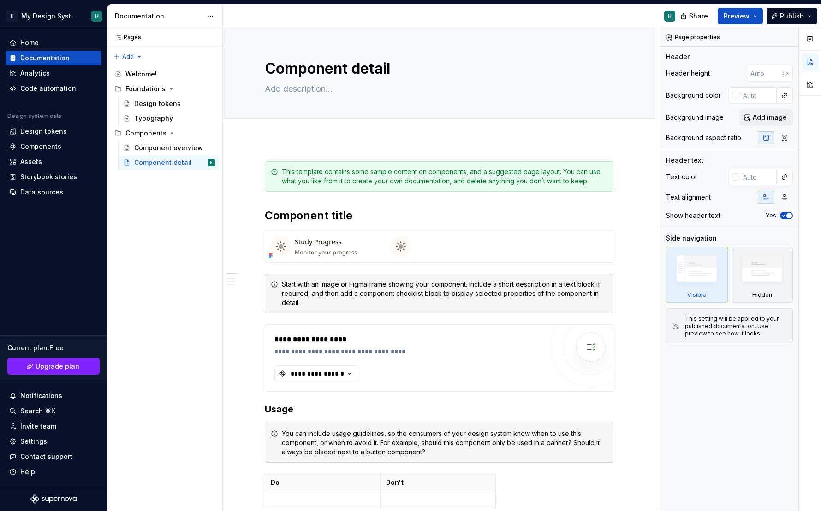
type textarea "*"
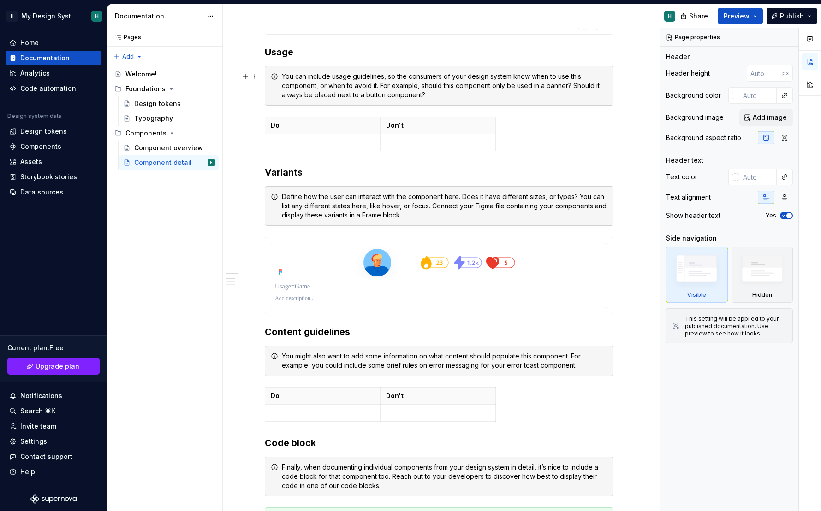
scroll to position [645, 0]
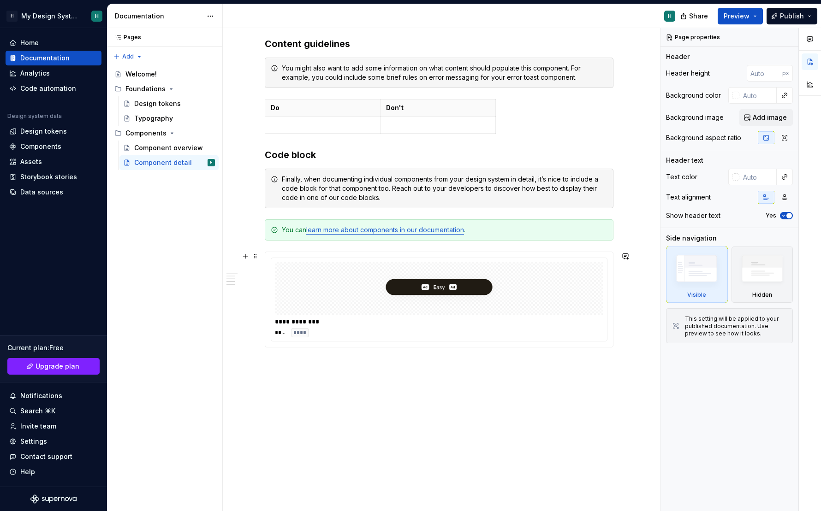
click at [498, 270] on img at bounding box center [439, 289] width 148 height 46
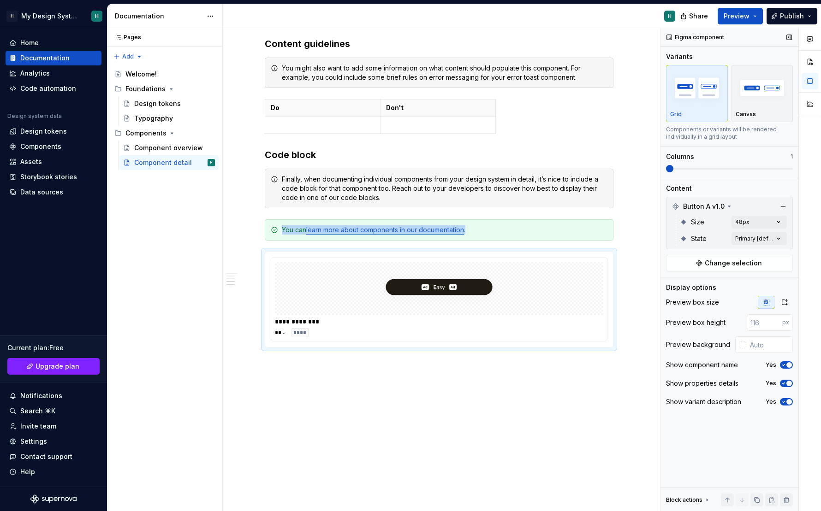
click at [656, 401] on span "button" at bounding box center [789, 402] width 6 height 6
click at [656, 401] on button "No" at bounding box center [786, 401] width 13 height 7
click at [391, 306] on img at bounding box center [439, 289] width 148 height 46
click at [656, 303] on icon "button" at bounding box center [784, 302] width 7 height 7
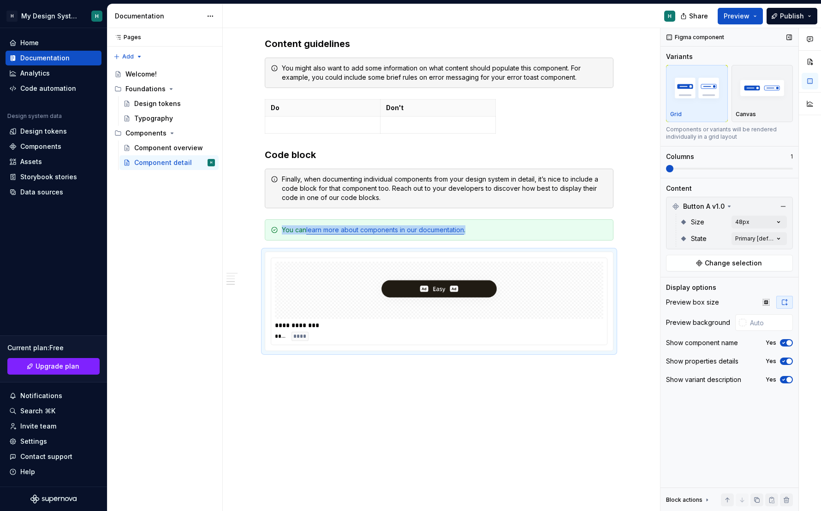
click at [656, 302] on div "Preview box size" at bounding box center [729, 302] width 127 height 13
click at [656, 299] on icon "button" at bounding box center [765, 302] width 7 height 7
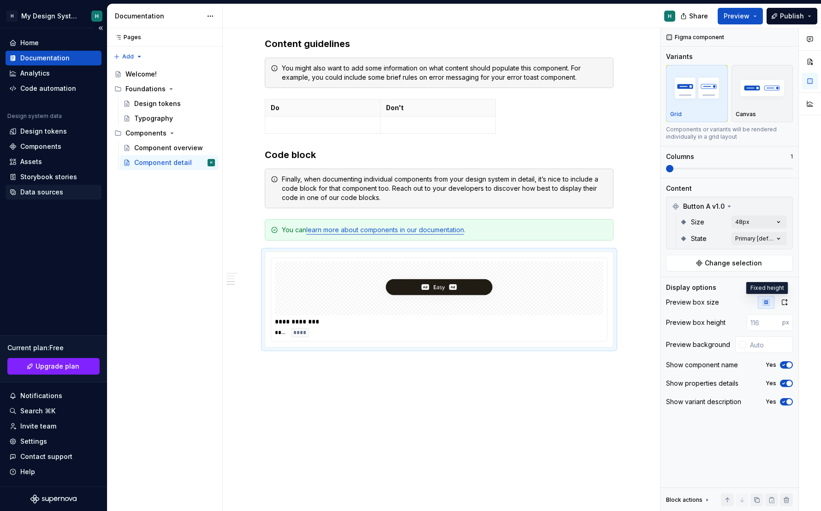
click at [32, 191] on div "Data sources" at bounding box center [41, 192] width 43 height 9
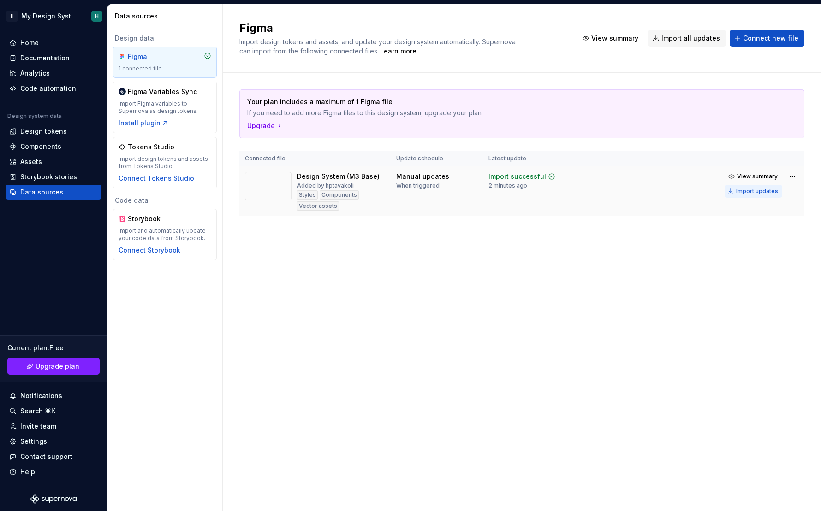
click at [656, 186] on button "Import updates" at bounding box center [753, 191] width 58 height 13
click at [38, 56] on div "Documentation" at bounding box center [44, 57] width 49 height 9
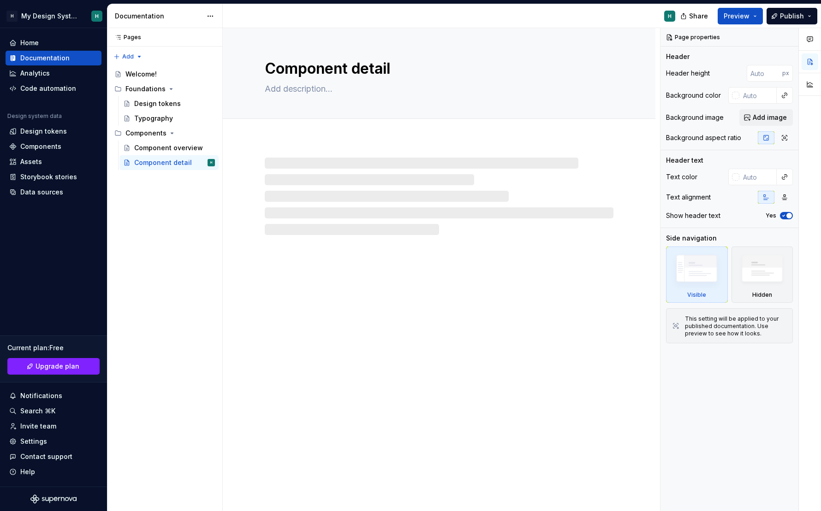
type textarea "*"
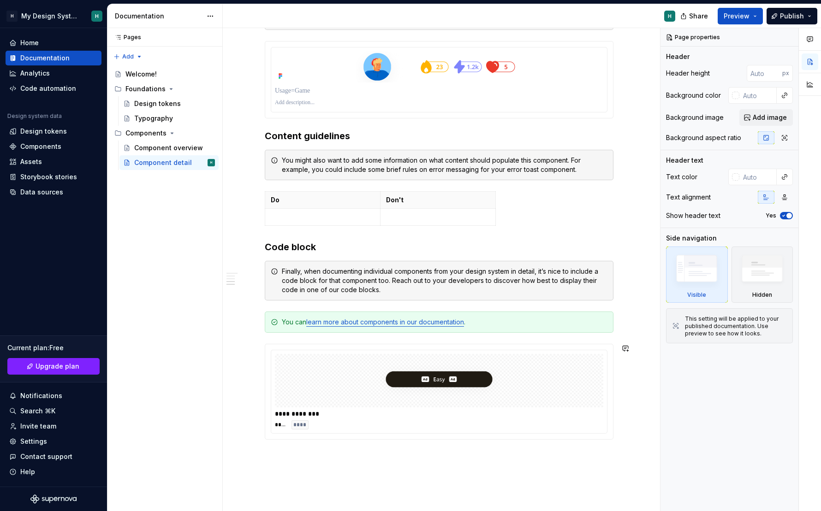
scroll to position [645, 0]
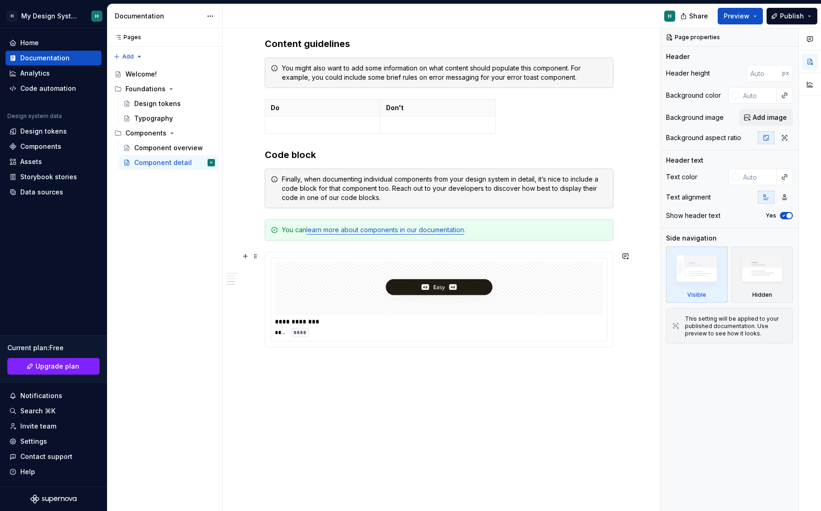
click at [475, 274] on img at bounding box center [439, 289] width 148 height 46
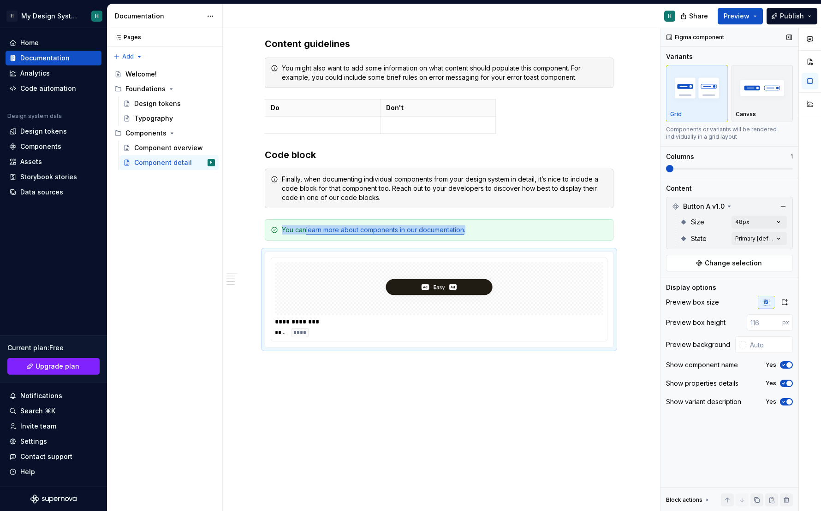
click at [656, 399] on icon "button" at bounding box center [783, 402] width 7 height 6
click at [656, 209] on span "Button A v1.0" at bounding box center [703, 206] width 41 height 9
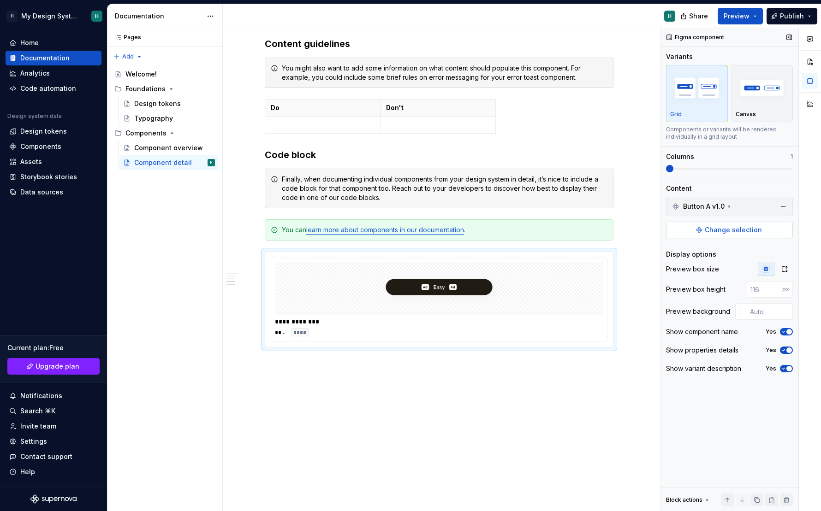
click at [656, 227] on span "Change selection" at bounding box center [732, 229] width 57 height 9
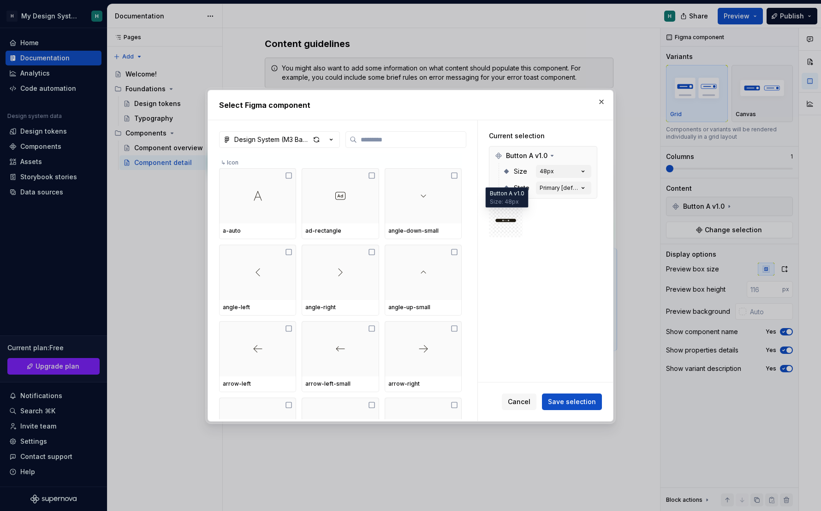
click at [518, 226] on img at bounding box center [505, 221] width 26 height 22
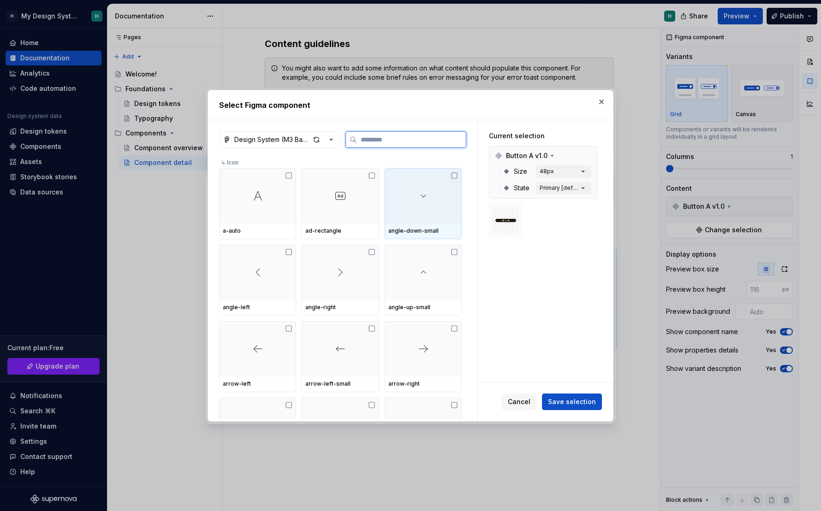
click at [417, 209] on div at bounding box center [423, 195] width 77 height 55
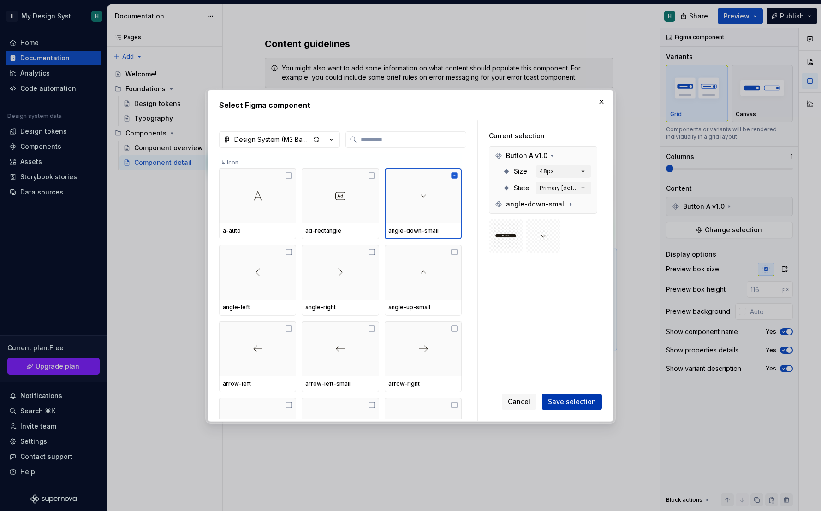
click at [582, 407] on button "Save selection" at bounding box center [572, 402] width 60 height 17
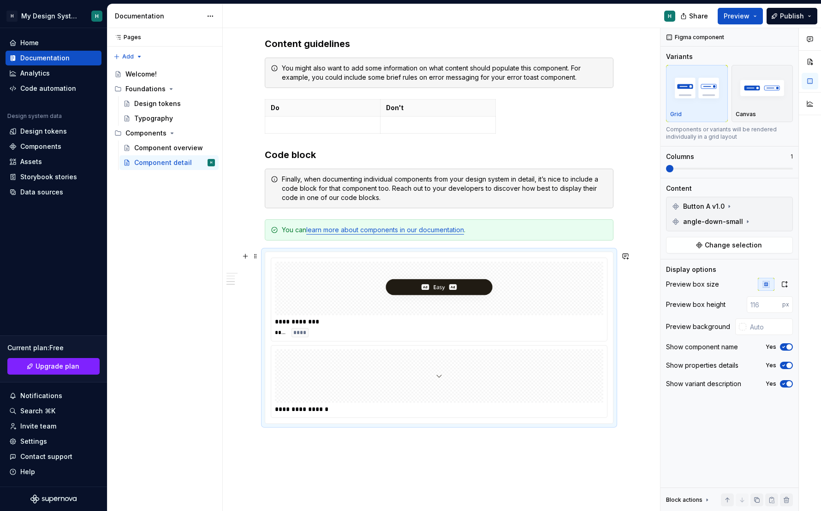
click at [449, 294] on img at bounding box center [439, 289] width 148 height 46
click at [488, 403] on div "**********" at bounding box center [439, 382] width 336 height 72
click at [656, 204] on icon at bounding box center [728, 206] width 7 height 7
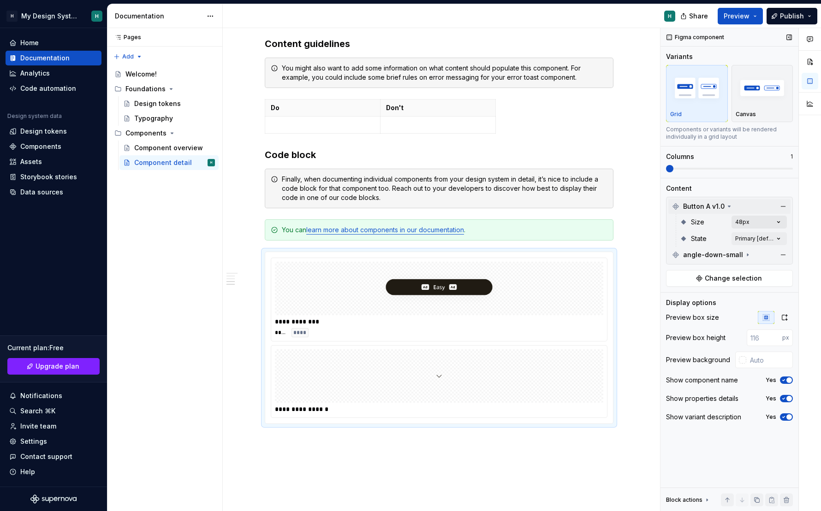
click at [656, 223] on div "Comments Open comments No comments yet Select ‘Comment’ from the block context …" at bounding box center [740, 270] width 160 height 484
click at [656, 237] on icon "button" at bounding box center [771, 239] width 7 height 6
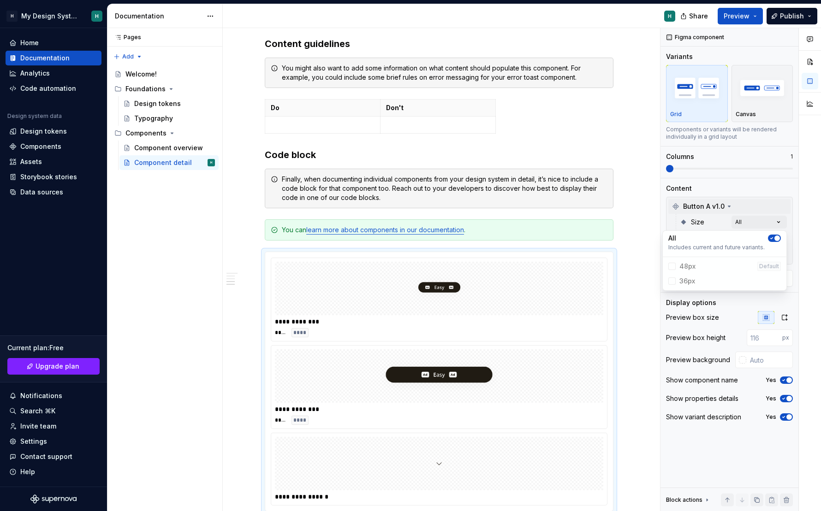
click at [643, 379] on html "H My Design System H Home Documentation Analytics Code automation Design system…" at bounding box center [410, 255] width 821 height 511
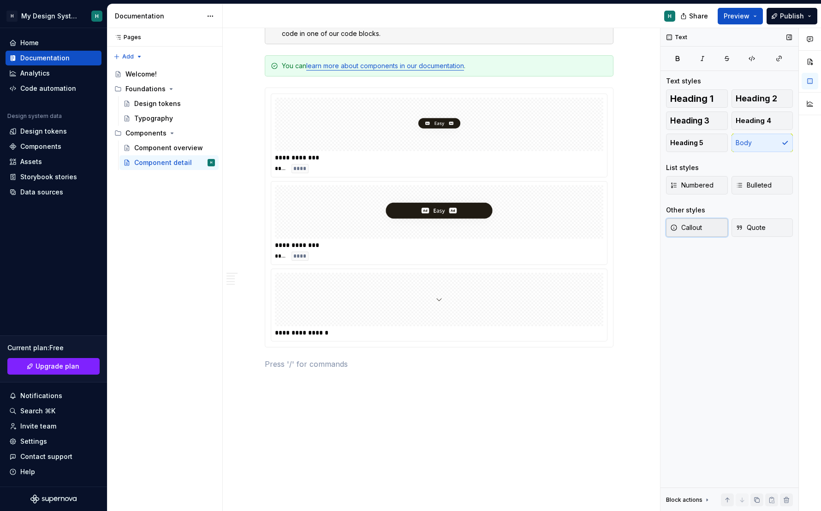
click at [656, 231] on span "Callout" at bounding box center [686, 227] width 32 height 9
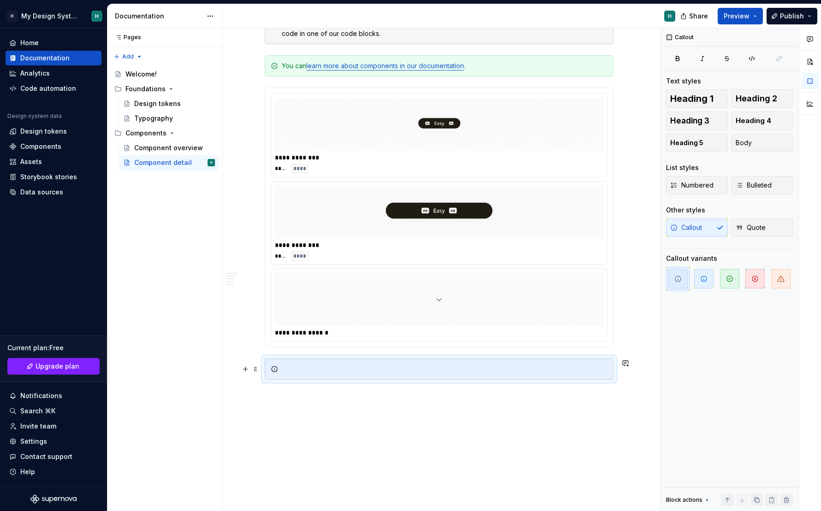
click at [433, 369] on div at bounding box center [444, 369] width 325 height 9
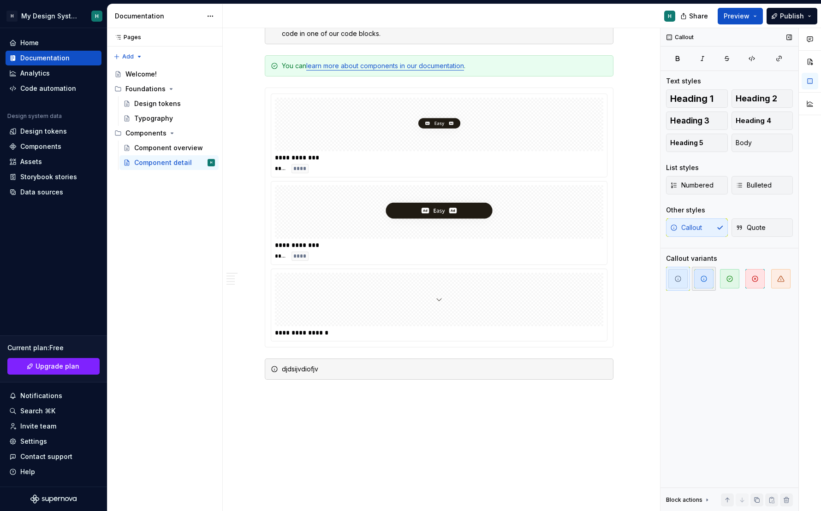
click at [656, 285] on span "button" at bounding box center [703, 278] width 19 height 19
click at [656, 276] on span "button" at bounding box center [754, 278] width 19 height 19
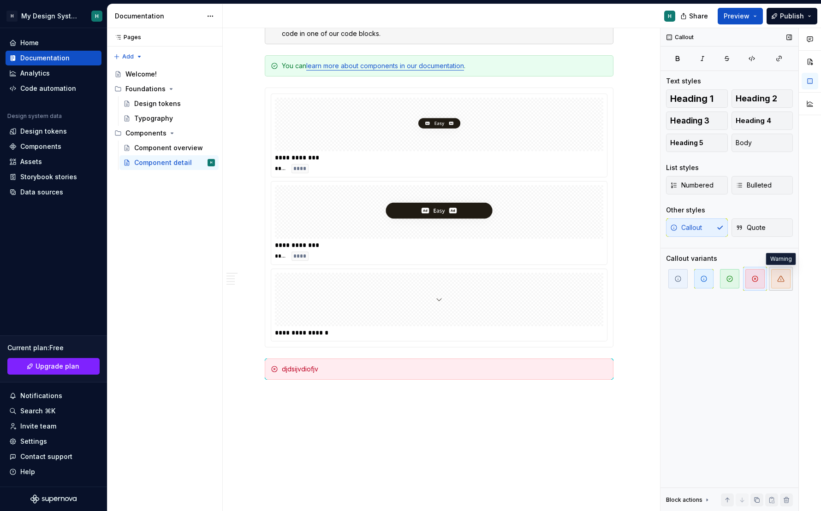
click at [656, 279] on icon "button" at bounding box center [780, 279] width 6 height 6
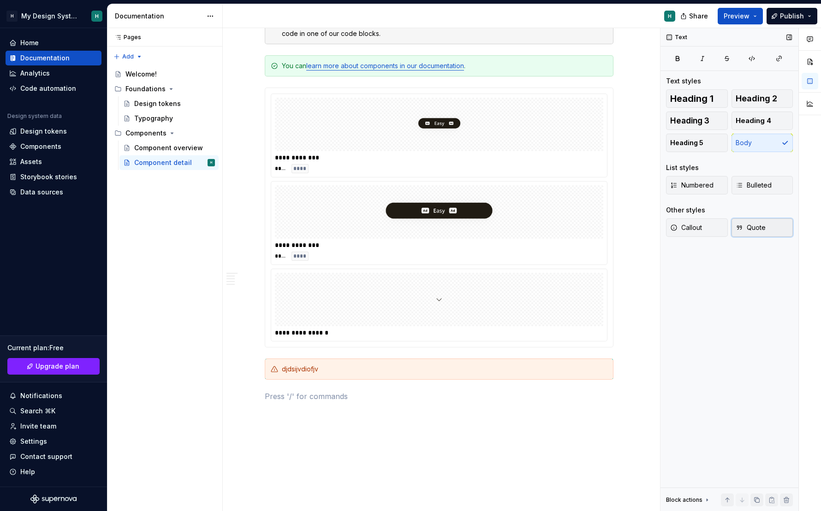
click at [656, 237] on button "Quote" at bounding box center [762, 228] width 62 height 18
click at [438, 403] on div at bounding box center [449, 397] width 330 height 13
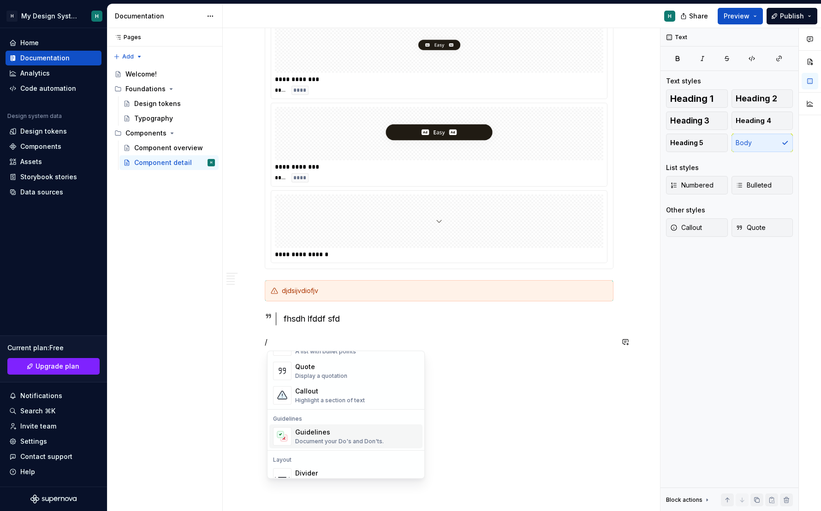
scroll to position [204, 0]
click at [314, 407] on div "Guidelines" at bounding box center [339, 430] width 89 height 9
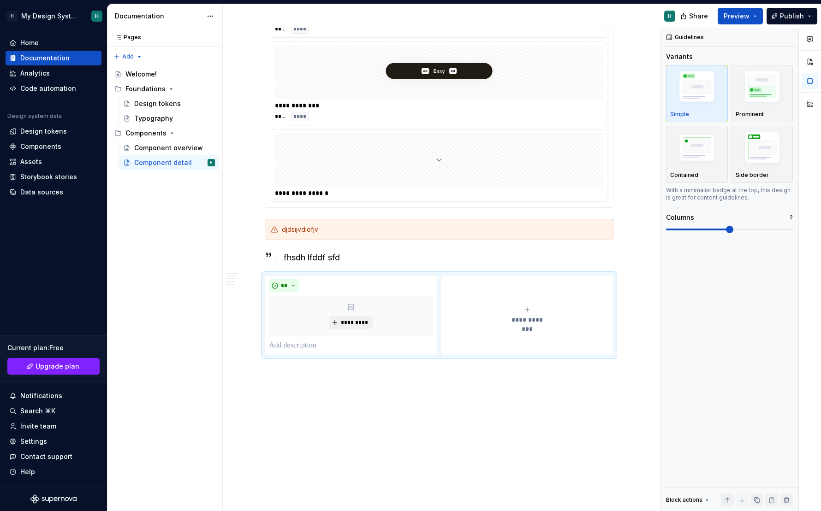
scroll to position [957, 0]
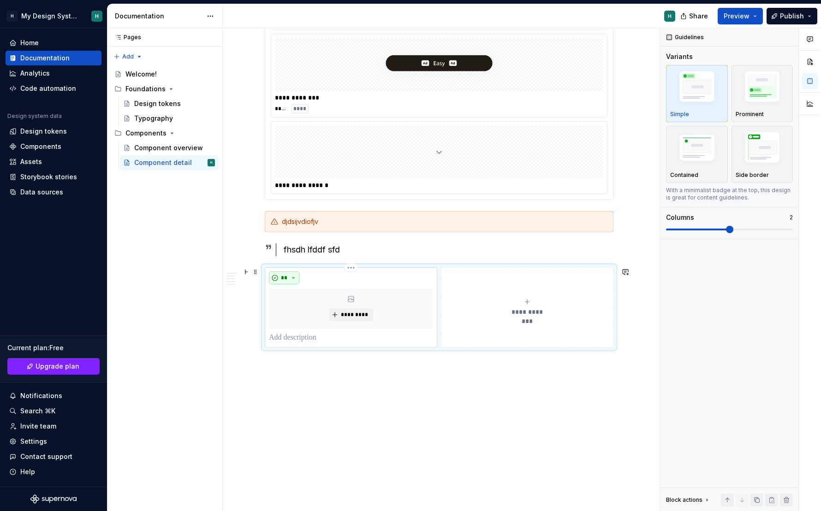
click at [288, 274] on span "**" at bounding box center [283, 277] width 7 height 7
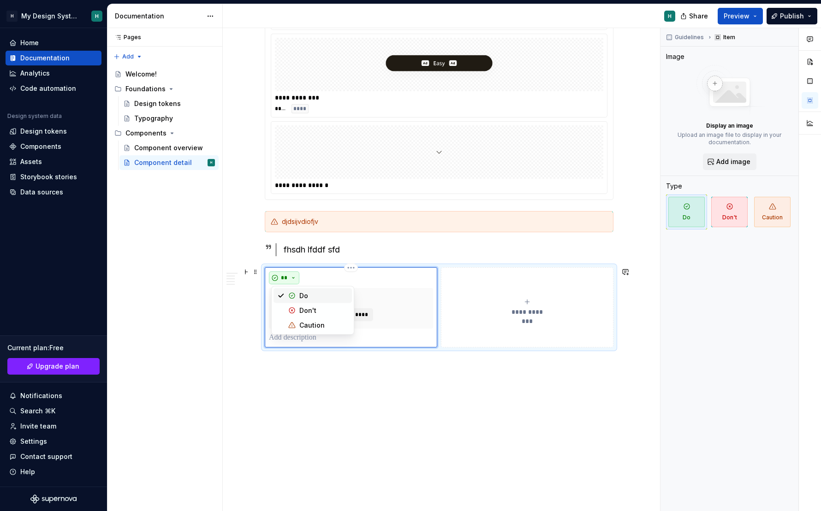
click at [292, 279] on button "**" at bounding box center [284, 278] width 30 height 13
click at [544, 294] on button "**********" at bounding box center [527, 307] width 172 height 80
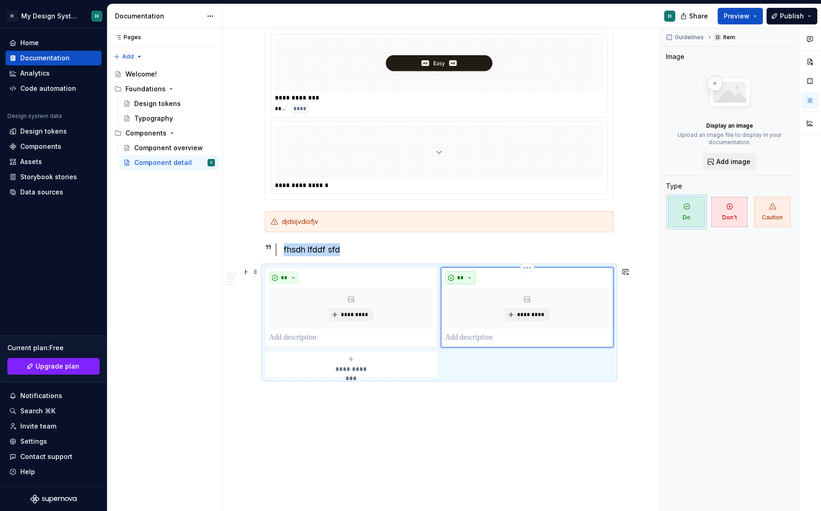
click at [466, 278] on button "**" at bounding box center [460, 278] width 30 height 13
click at [479, 312] on div "Don't" at bounding box center [483, 310] width 17 height 9
click at [357, 314] on span "*********" at bounding box center [354, 314] width 28 height 7
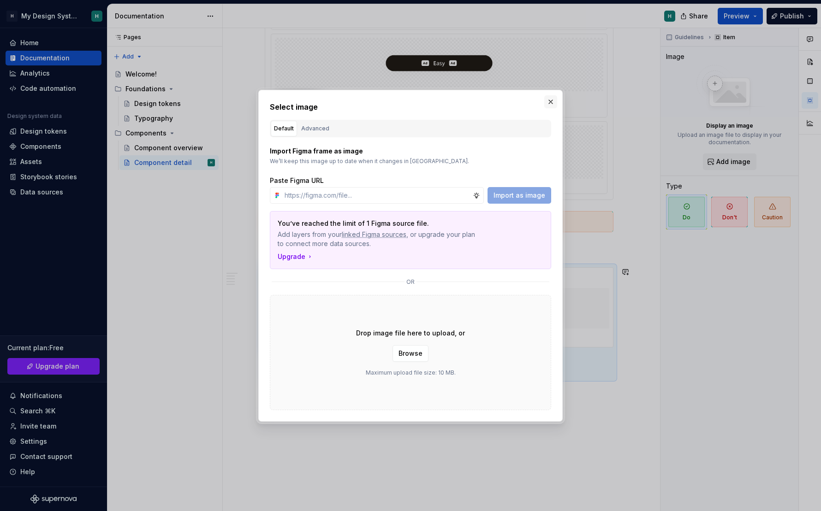
click at [550, 101] on button "button" at bounding box center [550, 101] width 13 height 13
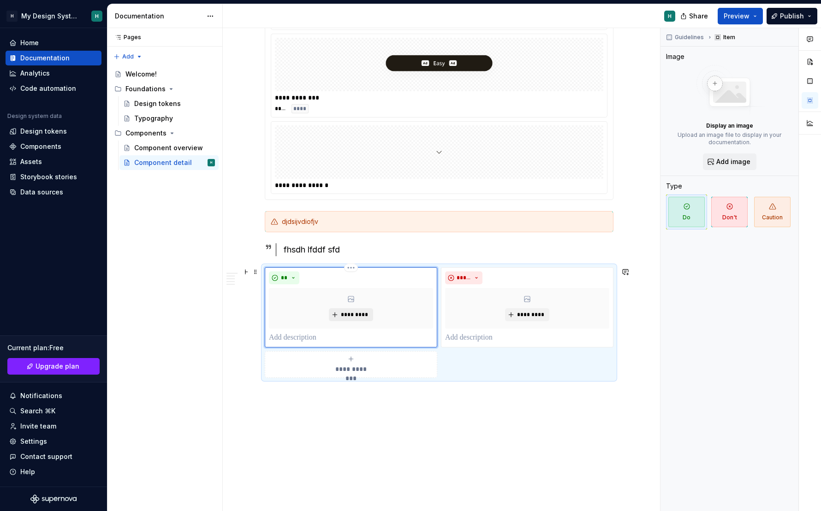
click at [345, 316] on span "*********" at bounding box center [354, 314] width 28 height 7
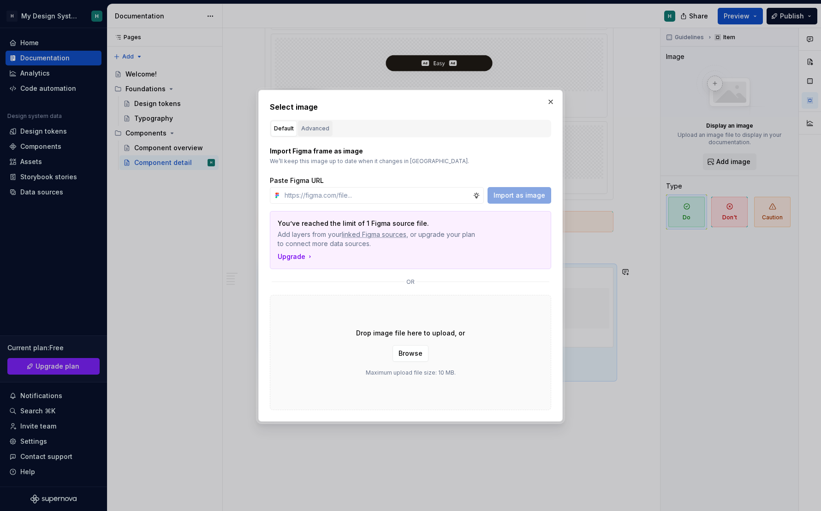
click at [312, 127] on div "Advanced" at bounding box center [315, 128] width 28 height 9
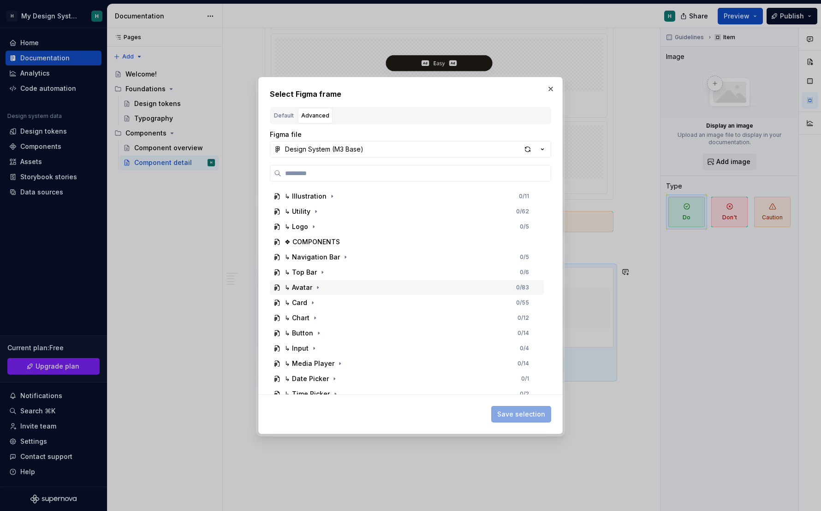
scroll to position [45, 0]
click at [315, 333] on icon "button" at bounding box center [318, 332] width 7 height 7
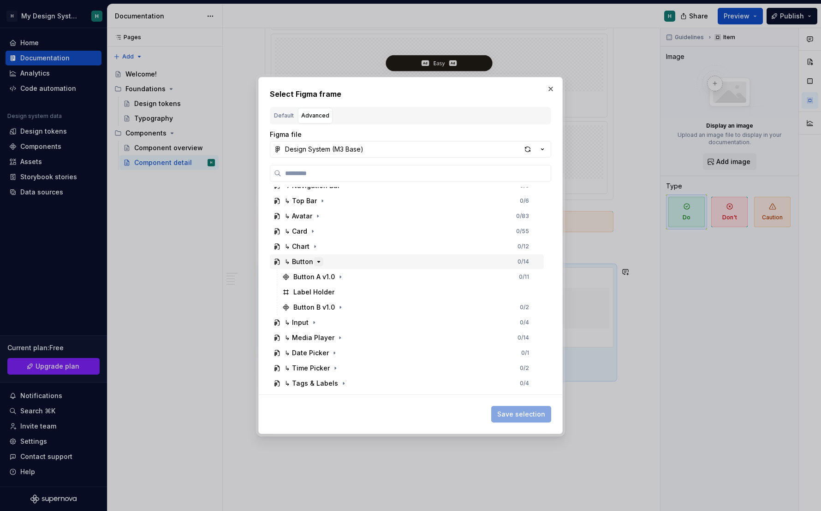
scroll to position [116, 0]
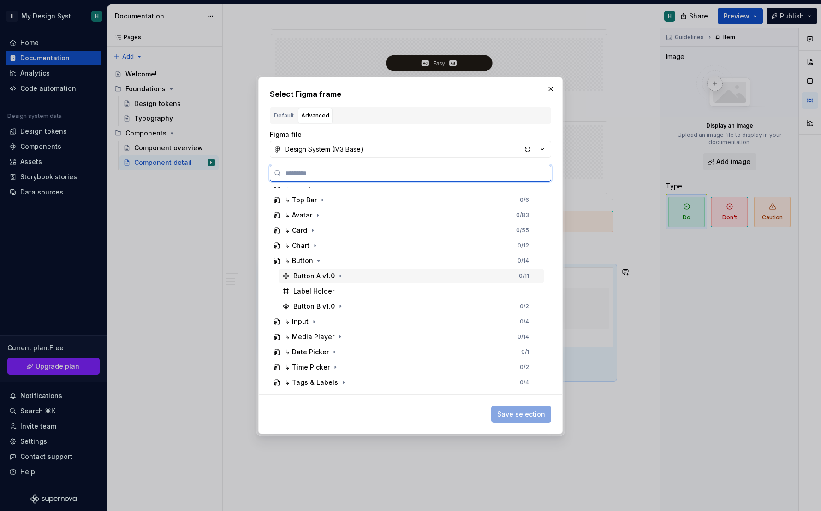
click at [316, 278] on div "Button A v1.0" at bounding box center [313, 276] width 41 height 9
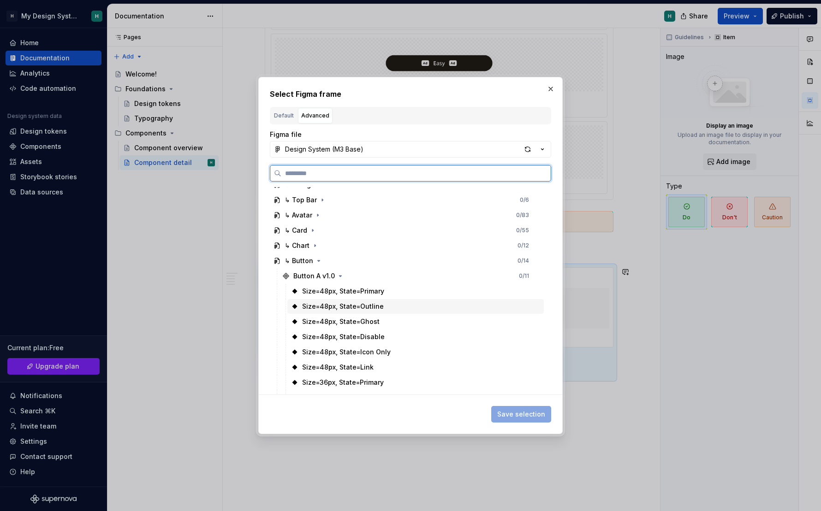
click at [345, 312] on div "Size=48px, State=Outline" at bounding box center [415, 306] width 256 height 15
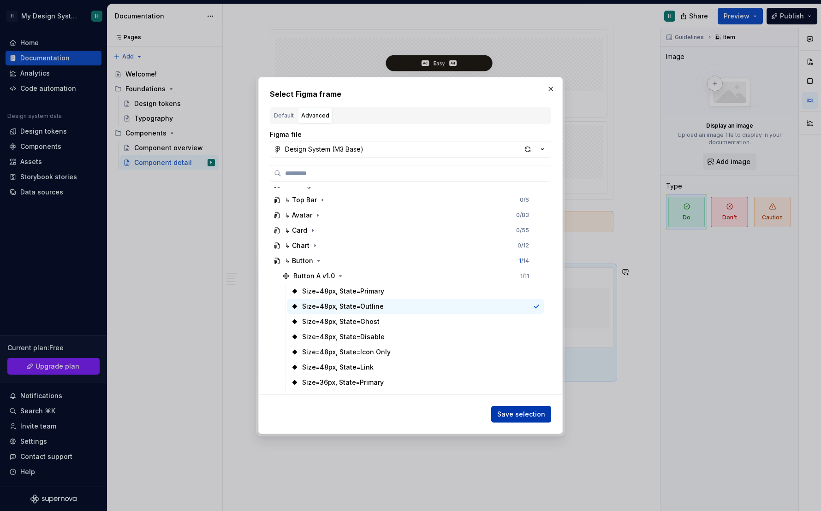
click at [523, 407] on span "Save selection" at bounding box center [521, 414] width 48 height 9
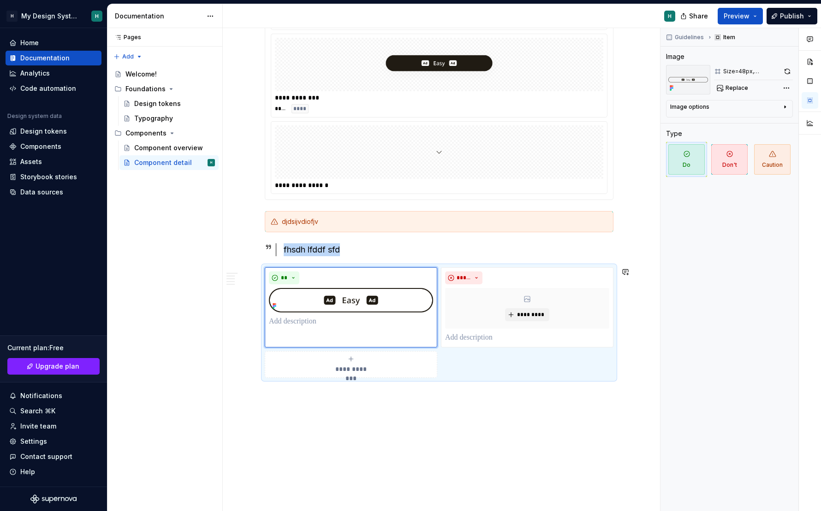
click at [477, 343] on p at bounding box center [527, 337] width 164 height 11
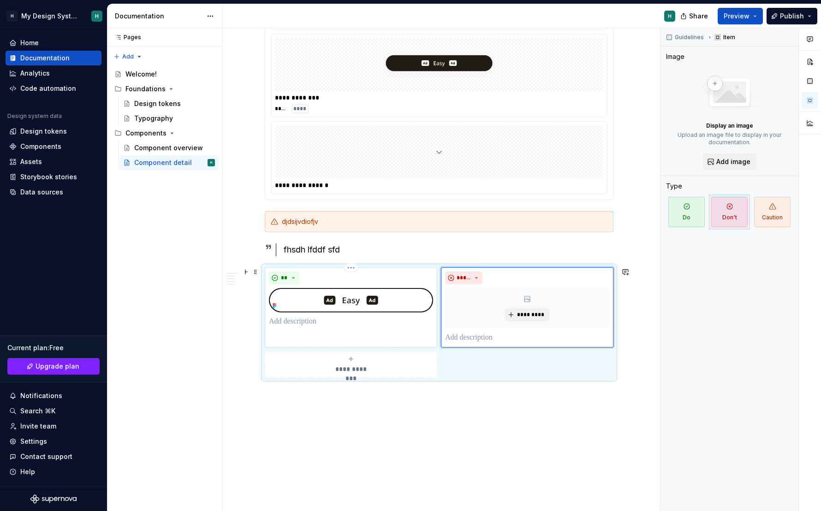
click at [350, 298] on img at bounding box center [351, 300] width 164 height 24
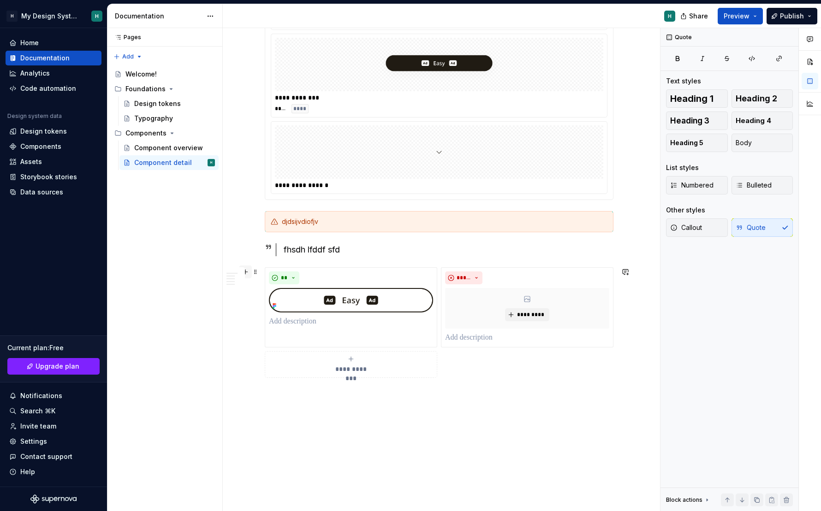
click at [247, 271] on button "button" at bounding box center [245, 272] width 13 height 13
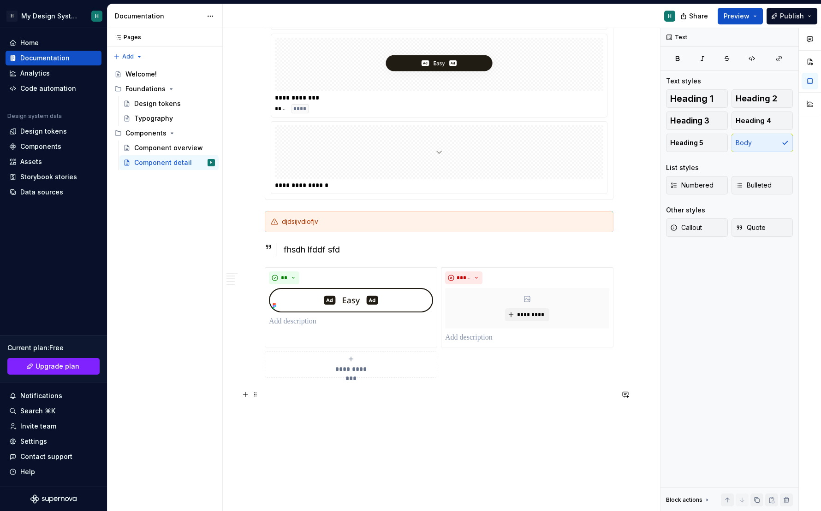
click at [310, 398] on p at bounding box center [439, 394] width 349 height 11
click at [37, 188] on div "Data sources" at bounding box center [41, 192] width 43 height 9
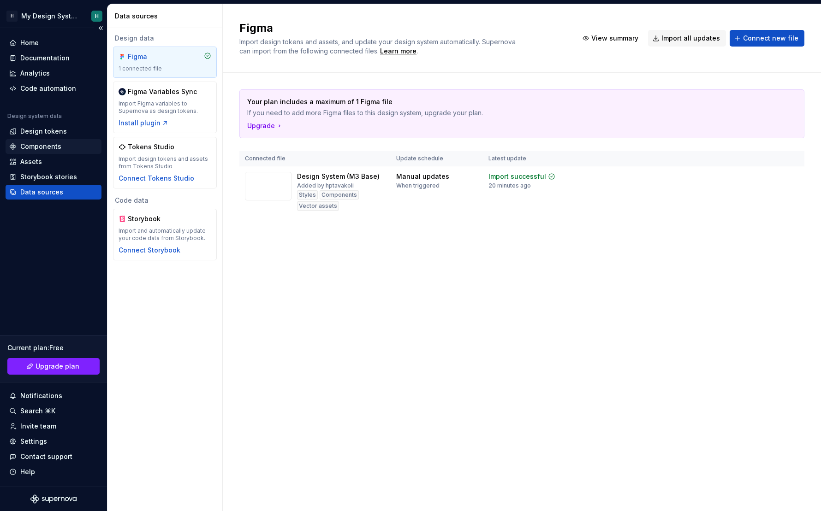
click at [38, 142] on div "Components" at bounding box center [54, 146] width 96 height 15
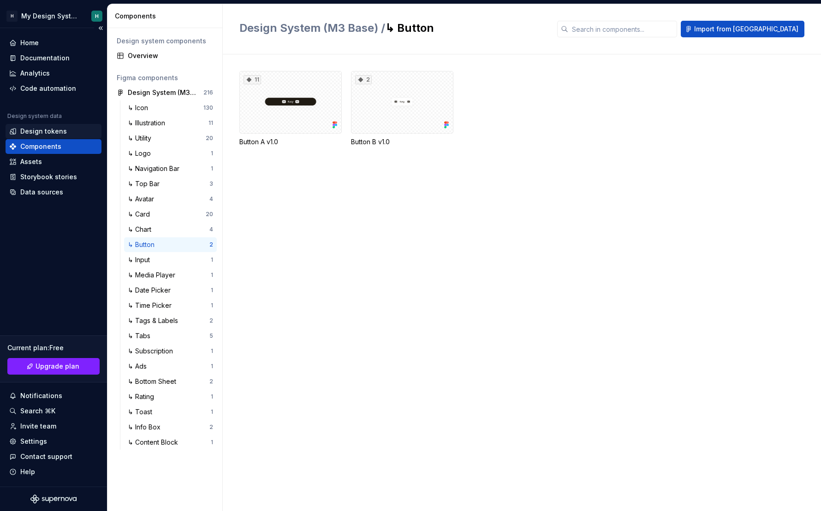
click at [41, 126] on div "Design tokens" at bounding box center [54, 131] width 96 height 15
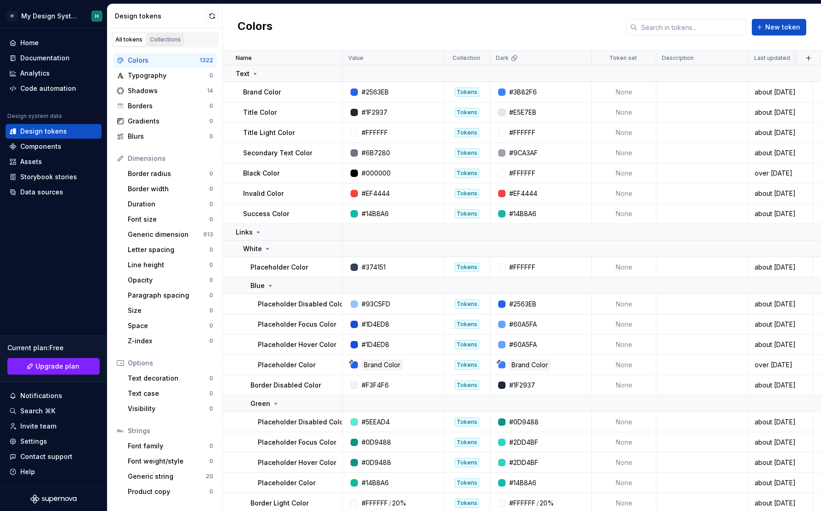
click at [164, 39] on div "Collections" at bounding box center [165, 39] width 31 height 7
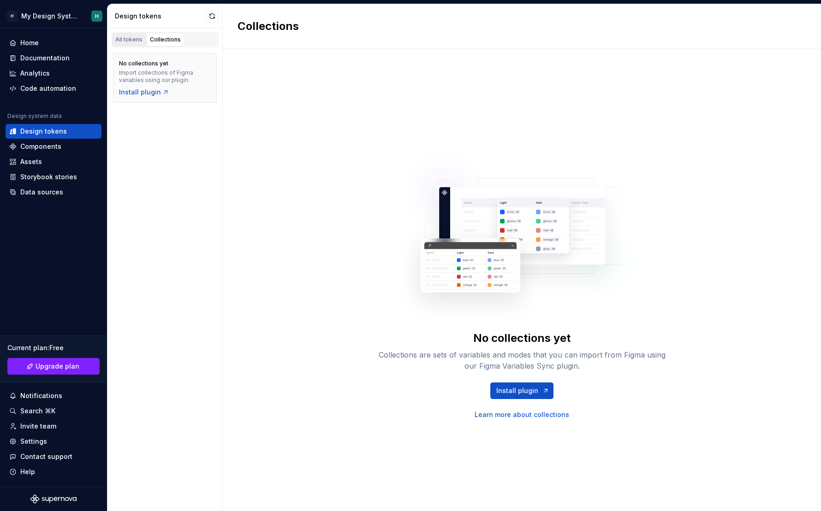
click at [125, 40] on div "All tokens" at bounding box center [128, 39] width 27 height 7
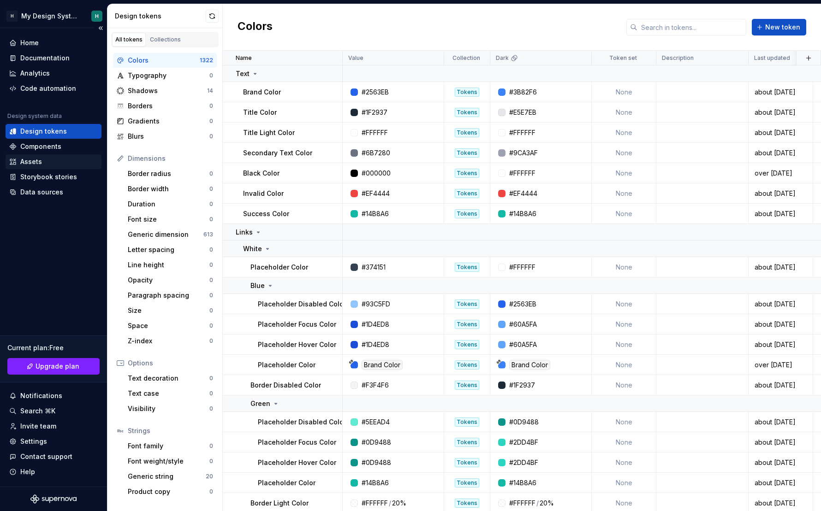
click at [33, 161] on div "Assets" at bounding box center [31, 161] width 22 height 9
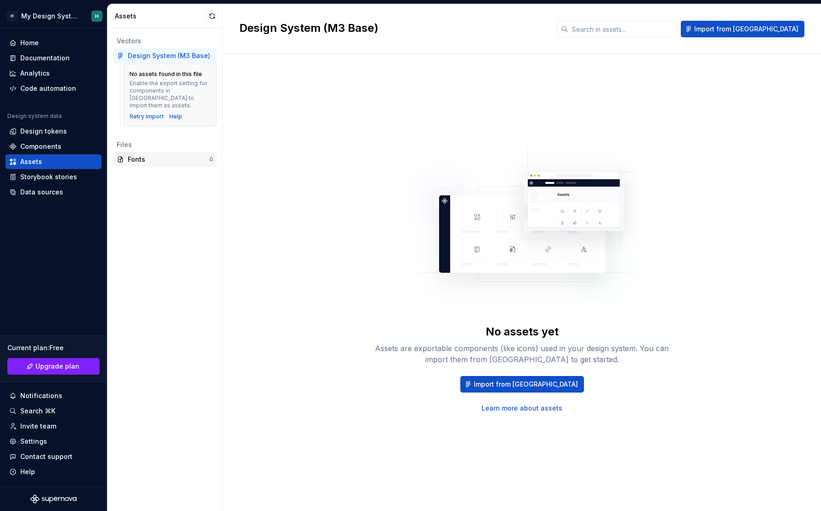
click at [157, 155] on div "Fonts" at bounding box center [169, 159] width 82 height 9
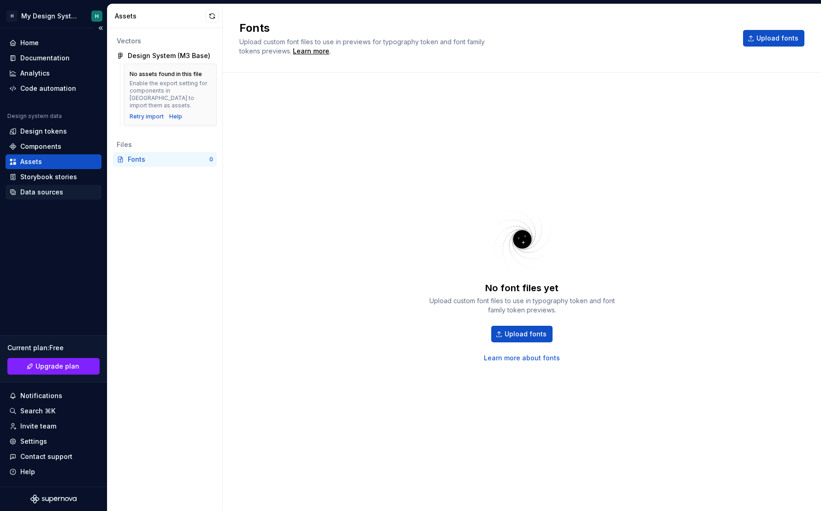
click at [39, 191] on div "Data sources" at bounding box center [41, 192] width 43 height 9
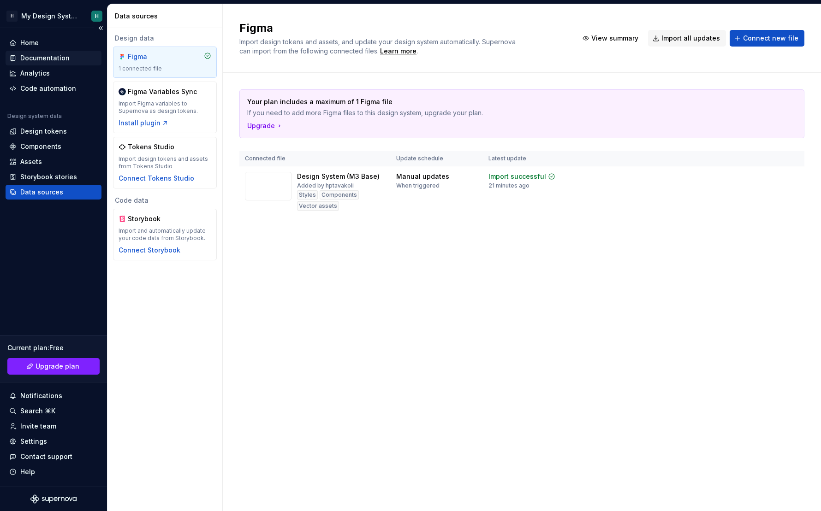
click at [36, 56] on div "Documentation" at bounding box center [44, 57] width 49 height 9
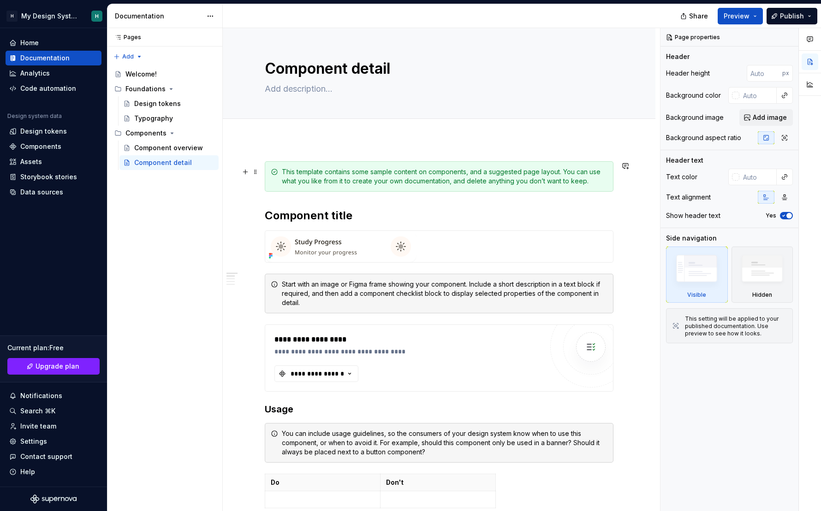
type textarea "*"
